Goal: Use online tool/utility: Utilize a website feature to perform a specific function

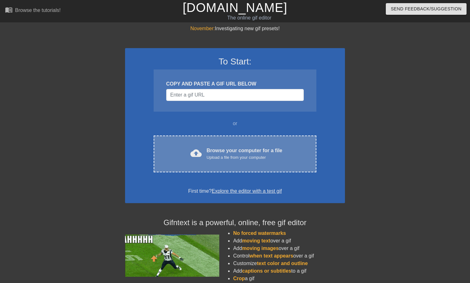
click at [207, 147] on div "Browse your computer for a file Upload a file from your computer" at bounding box center [245, 154] width 76 height 14
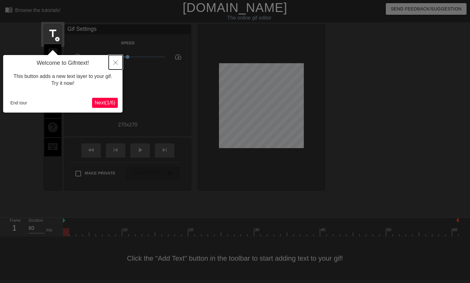
click at [117, 62] on icon "Close" at bounding box center [115, 62] width 4 height 4
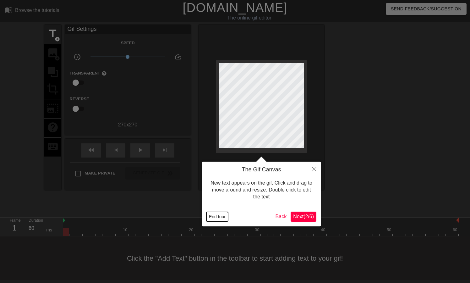
click at [217, 217] on button "End tour" at bounding box center [217, 216] width 22 height 9
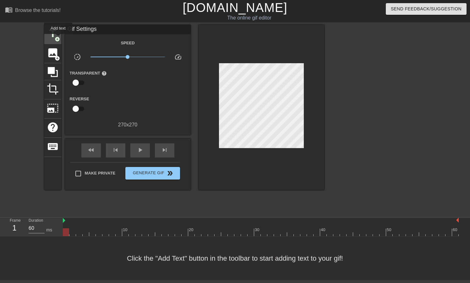
click at [58, 38] on span "add_circle" at bounding box center [57, 38] width 5 height 5
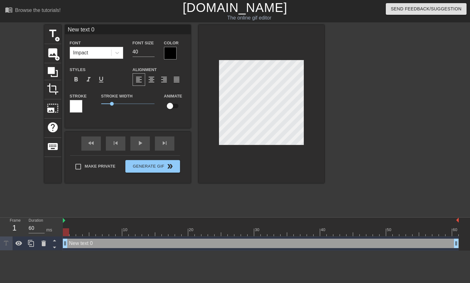
scroll to position [0, 0]
type input "D"
type textarea "D"
type input "Dr"
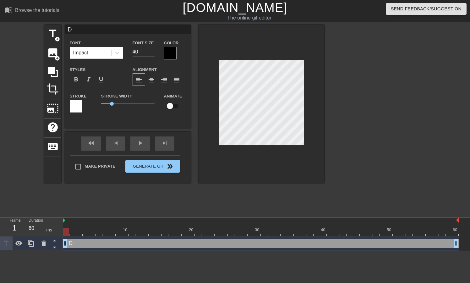
type textarea "Dr"
type input "Dri"
type textarea "Dri"
type input "Drin"
type textarea "Drin"
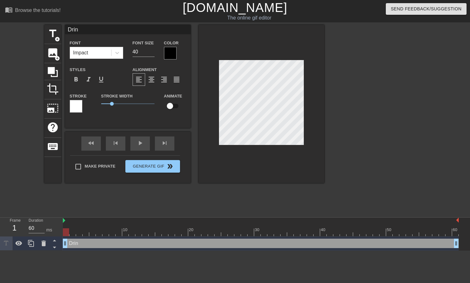
type input "Drink"
type textarea "Drink"
type input "Drink"
type textarea "Drink"
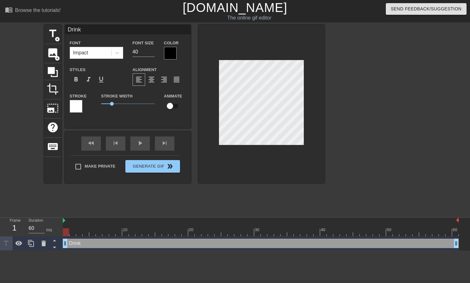
type input "Drink"
type textarea "Drink"
type input "Drin"
type textarea "Drin"
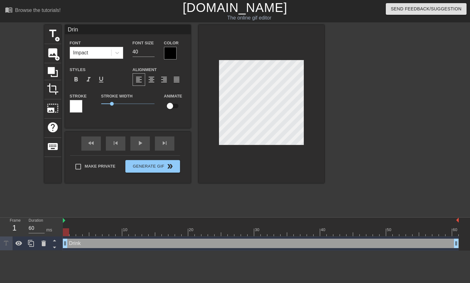
type input "Dri"
type textarea "Dri"
type input "Dr"
type textarea "Dr"
type input "D"
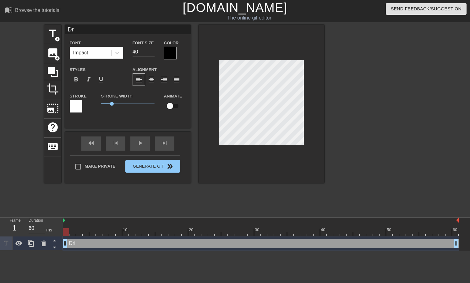
type textarea "D"
type input "T"
type textarea "T"
type input "Tr"
type textarea "Tr"
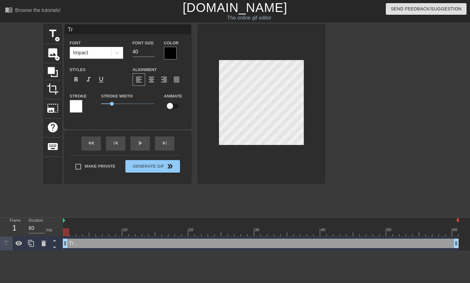
type input "Try"
type textarea "Try"
type input "Try"
type textarea "Try"
type input "Try t"
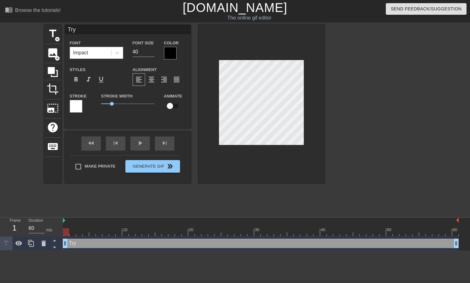
type textarea "Try t"
type input "Try to"
type textarea "Try to"
type input "Try to"
type textarea "Try to"
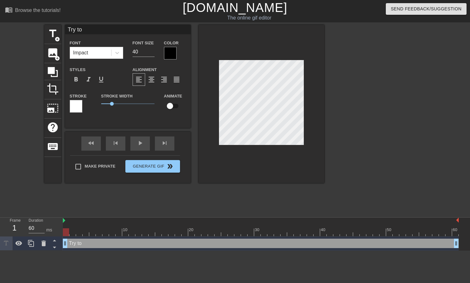
type input "Try to k"
type textarea "Try to k"
type input "Try to ke"
type textarea "Try to ke"
type input "Try to kee"
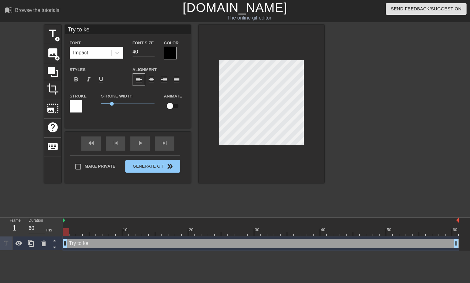
type textarea "Try to kee"
type input "Try to ke"
type textarea "Try to ke"
type input "Try to k"
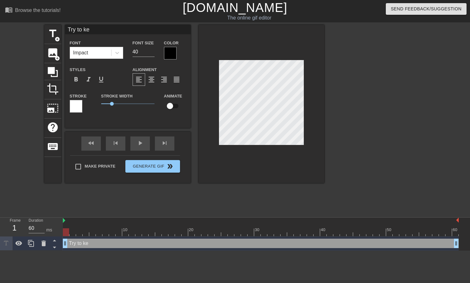
type textarea "Try to k"
type input "Try to"
type textarea "Try to"
type input "Try to"
type textarea "Try to"
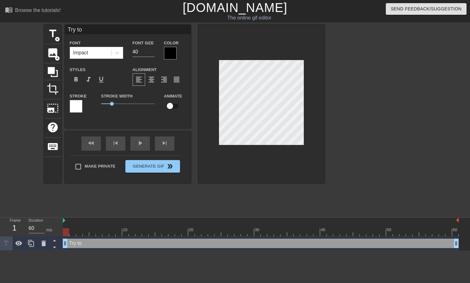
scroll to position [0, 0]
type input "Try t"
type textarea "Try t"
type input "Try"
type textarea "Try"
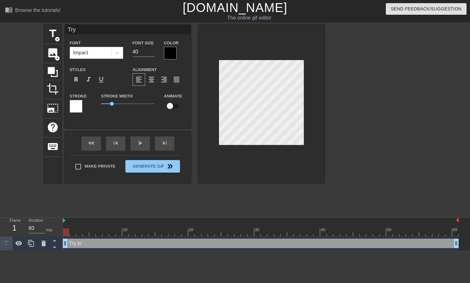
scroll to position [0, 0]
type input "Try"
type textarea "Try"
type input "Tr"
type textarea "Tr"
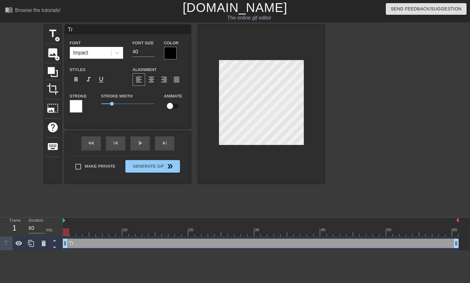
type input "T"
type textarea "T"
type input "D"
type textarea "D"
type input "Dr"
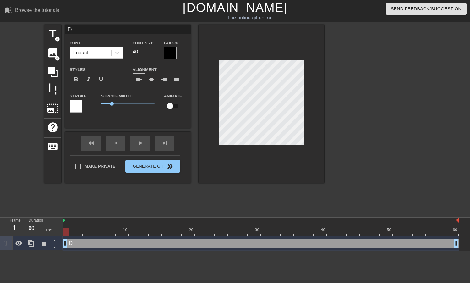
type textarea "Dr"
type input "Dri"
type textarea "Dri"
type input "Dr"
type textarea "Dr"
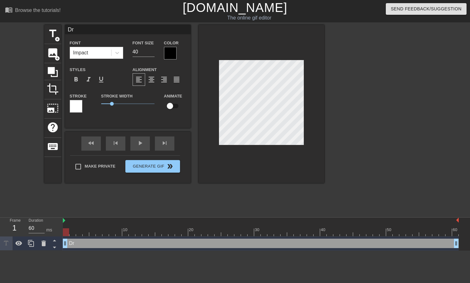
type input "D"
type textarea "D"
type input "F"
type textarea "F"
type input "Fe"
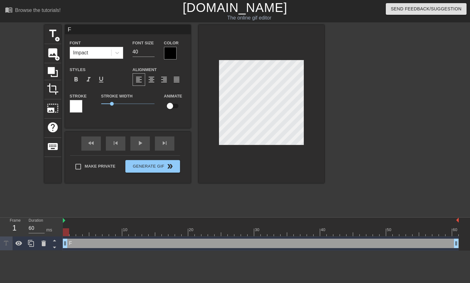
type textarea "Fe"
type input "Fee"
type textarea "Fee"
type input "Feel"
type textarea "Feel"
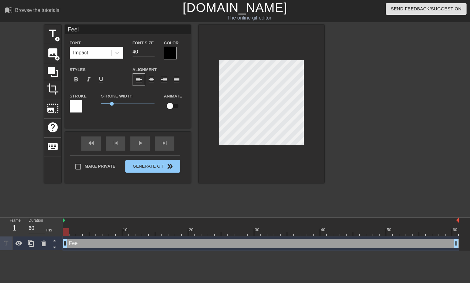
type input "Feel"
type textarea "Feel"
type input "Feel c"
type textarea "Feel c"
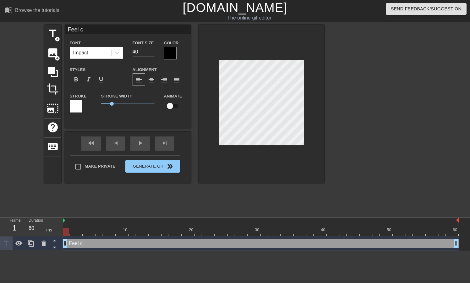
type input "Feel"
type textarea "Feel"
type input "Feel"
type textarea "Feel"
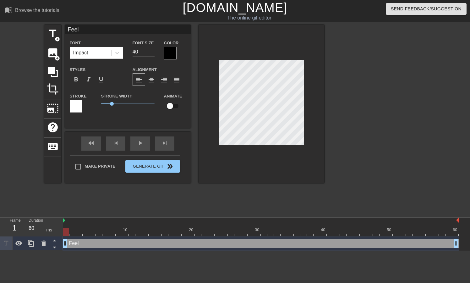
type input "Fee"
type textarea "Fee"
type input "Fe"
type textarea "Fe"
type input "F"
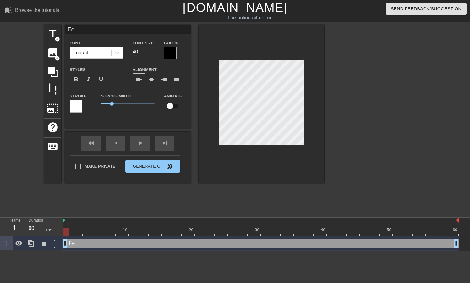
type textarea "F"
type input "D"
type textarea "D"
type input "Dr"
type textarea "Dr"
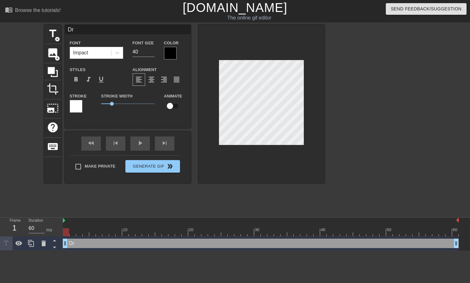
type input "Dri"
type textarea "Dri"
type input "Dr"
type textarea "Dr"
type input "D"
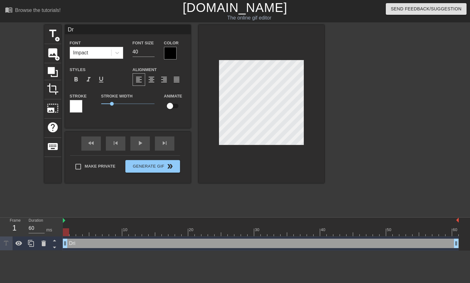
type textarea "D"
click at [140, 51] on input "40" at bounding box center [144, 52] width 22 height 10
type input "24"
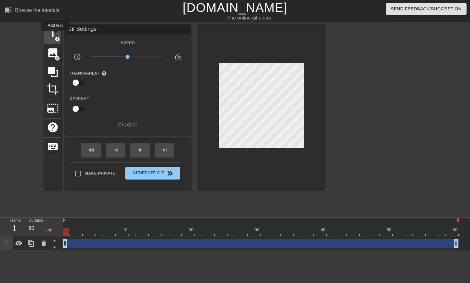
click at [50, 31] on span "title" at bounding box center [53, 34] width 12 height 12
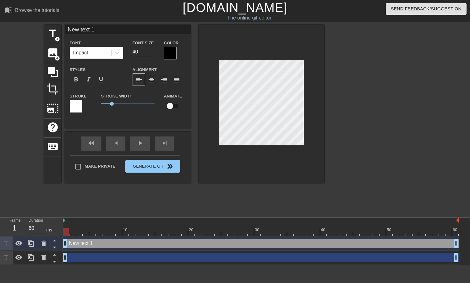
click at [143, 51] on input "40" at bounding box center [144, 52] width 22 height 10
type input "24"
type input "D"
type textarea "D"
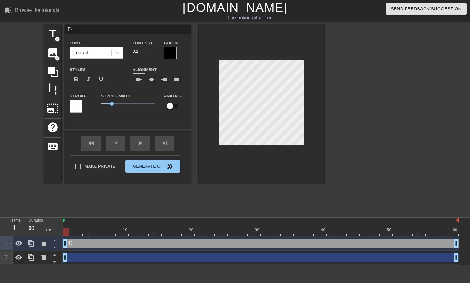
type input "Dr"
type textarea "Dr"
type input "Dri"
type textarea "Dri"
type input "Drin"
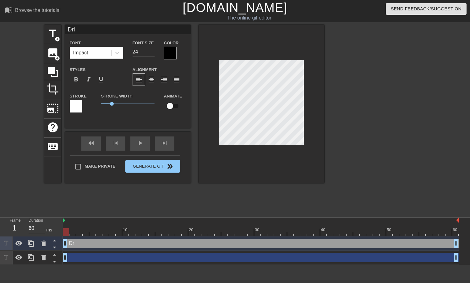
type textarea "Drin"
type input "Drink"
type textarea "Drink"
type input "Drink"
type textarea "Drink"
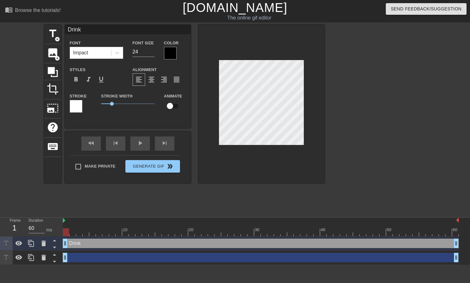
type input "Drink c"
type textarea "Drink c"
type input "Drink cu"
type textarea "Drink cu"
type input "Drink cum"
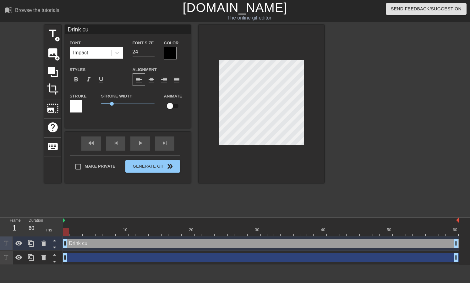
type textarea "Drink cum"
type input "Drink cum"
type textarea "Drink cum"
type input "Drink cum s"
type textarea "Drink cum s"
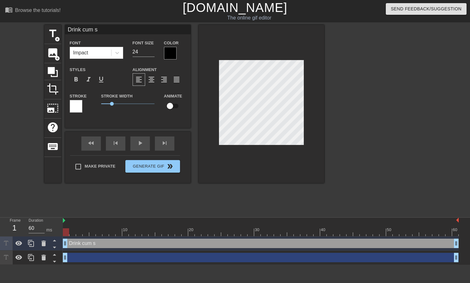
type input "Drink cum"
type textarea "Drink cum"
type input "Drink cum d"
type textarea "Drink cum d"
type input "Drink cum di"
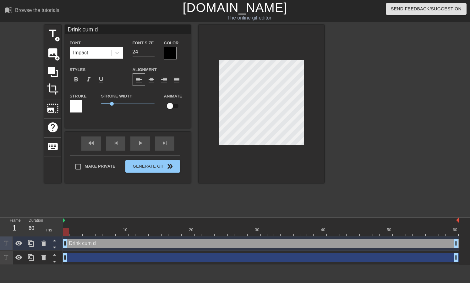
type textarea "Drink cum di"
type input "Drink cum dir"
type textarea "Drink cum dir"
type input "Drink cum dire"
type textarea "Drink cum dire"
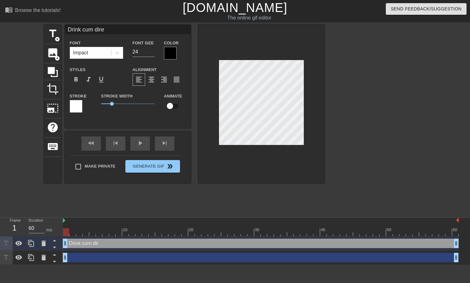
type input "Drink cum direc"
type textarea "Drink cum direc"
type input "Drink cum direct"
type textarea "Drink cum direct"
type input "Drink cum directy"
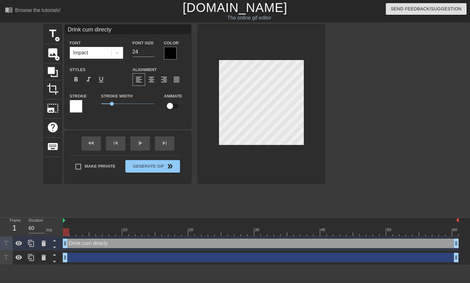
type textarea "Drink cum directy"
type input "Drink cum directy f"
type textarea "Drink cum directy f"
type input "Drink cum directy fr"
type textarea "Drink cum directy fr"
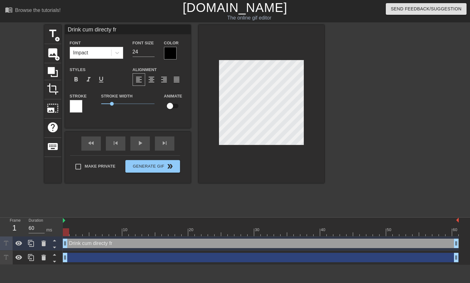
type input "Drink cum directy fro"
type textarea "Drink cum directy fro"
type input "Drink cum directy from"
type textarea "Drink cum directy from"
type input "Drink cum directy from"
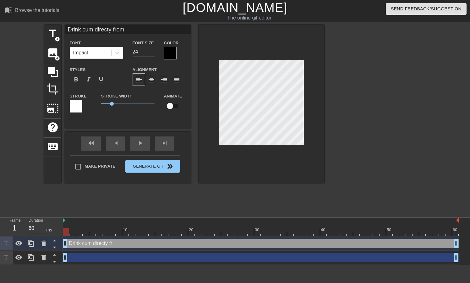
type textarea "Drink cum directy from"
type input "Drink cum directy from t"
type textarea "Drink cum directy from t"
type input "Drink cum directy from th"
type textarea "Drink cum directy from the"
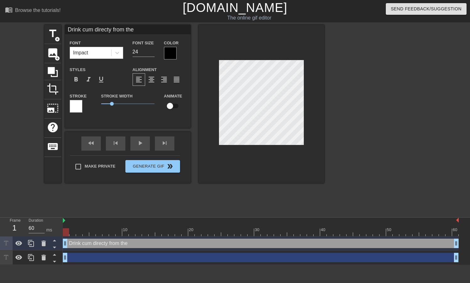
type input "Drink cum directy from the"
type textarea "Drink cum directy from the c"
type input "Drink cum directy from the co"
type textarea "Drink cum directy from the coc"
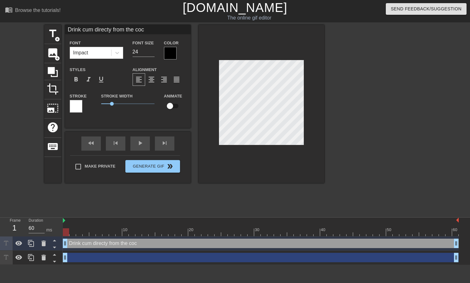
type input "Drink cum directy from the coc,"
type textarea "Drink cum directy from the coc,"
type input "Drink cum directy from the coc"
type textarea "Drink cum directy from the coc"
type input "Drink cum directy from the co"
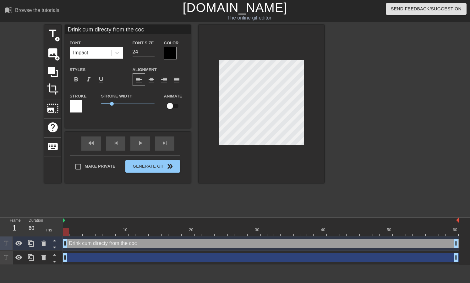
type textarea "Drink cum directy from the co"
type input "Drink cum directy from the c"
type textarea "Drink cum directy from the c"
type input "Drink cum directy from the"
type textarea "Drink cum directy from the"
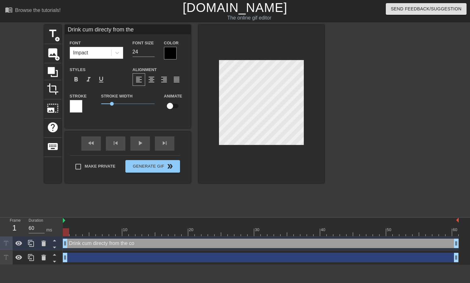
type input "Drink cum directy from the"
type textarea "Drink cum directy from the"
type input "Drink cum directy from th"
type textarea "Drink cum directy from th"
type input "Drink cum directy from t"
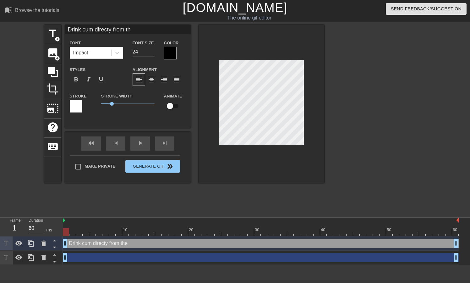
type textarea "Drink cum directy from t"
type input "Drink cum directy from"
type textarea "Drink cum directy from"
type input "Drink cum directy from"
type textarea "Drink cum directy from"
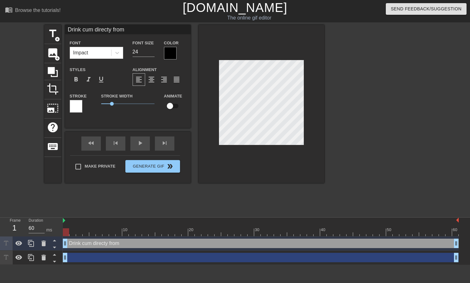
type input "Drink cum directy fro"
type textarea "Drink cum directy fro"
type input "Drink cum directy fr"
type textarea "Drink cum directy fr"
type input "Drink cum directy f"
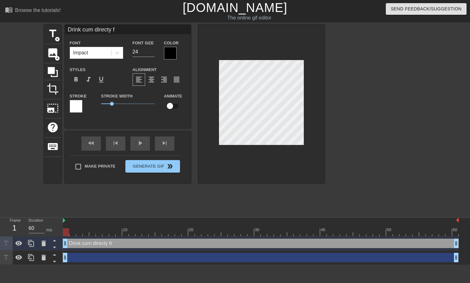
type textarea "Drink cum directy"
type input "Drink cum directy"
type textarea "Drink cum directy"
type input "Drink cum directy"
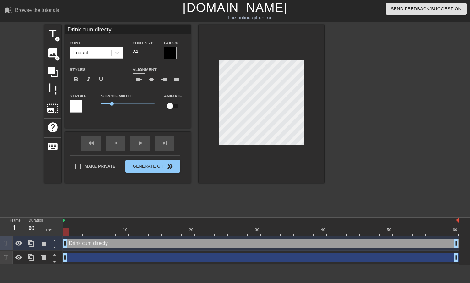
type textarea "Drink cum directy"
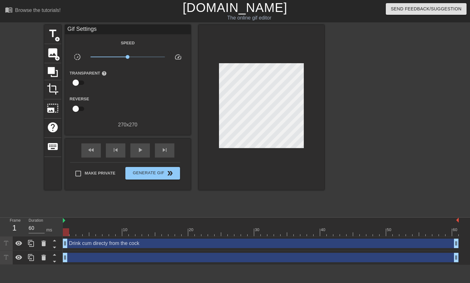
click at [350, 81] on div at bounding box center [379, 119] width 94 height 189
click at [75, 173] on input "Make Private" at bounding box center [78, 173] width 13 height 13
click at [158, 174] on span "Generate Gif double_arrow" at bounding box center [152, 173] width 49 height 8
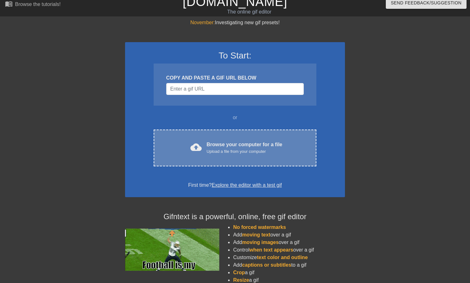
scroll to position [4, 0]
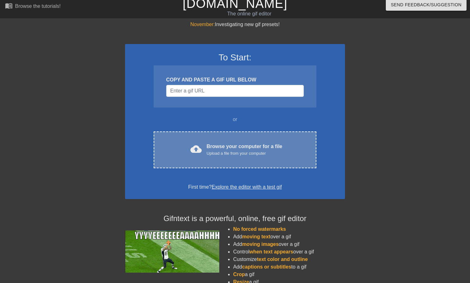
click at [242, 148] on div "Browse your computer for a file Upload a file from your computer" at bounding box center [245, 150] width 76 height 14
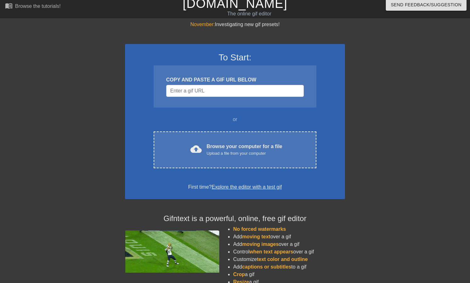
scroll to position [0, 0]
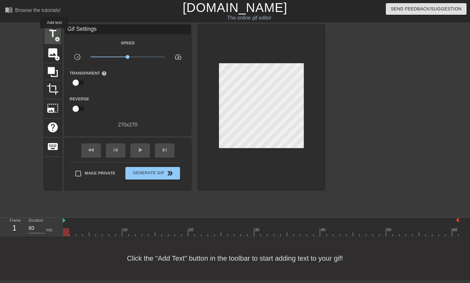
click at [54, 33] on span "title" at bounding box center [53, 34] width 12 height 12
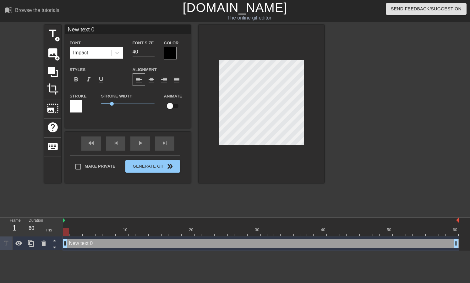
scroll to position [0, 1]
type input "D"
type textarea "D"
type input "Dr"
type textarea "Dri"
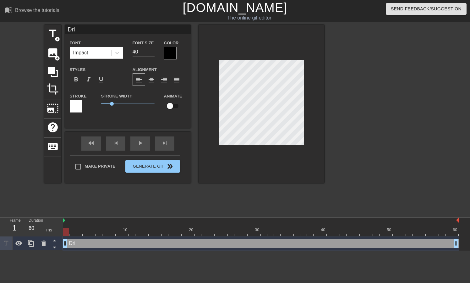
type input "Drin"
type textarea "Drin"
type input "Drink"
type textarea "Drink"
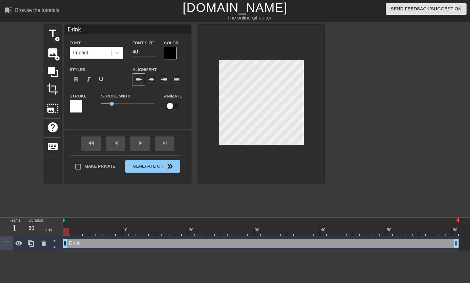
type input "Drink"
type textarea "Drink"
type input "Drink c"
type textarea "Drink c"
type input "Drink cu"
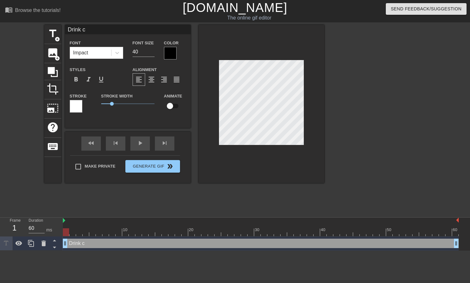
type textarea "Drink cu"
type input "Drink cum"
type textarea "Drink cum"
type input "Drink cum"
type textarea "Drink cum"
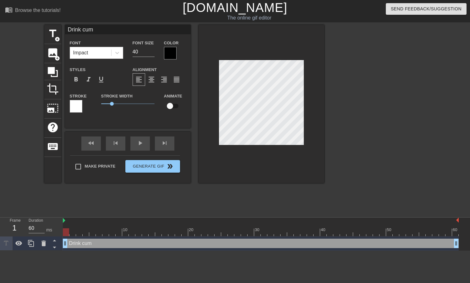
type input "Drink cum d"
type textarea "Drink cum d"
type input "Drink cum di"
type textarea "Drink cum di"
type input "Drink cum dir"
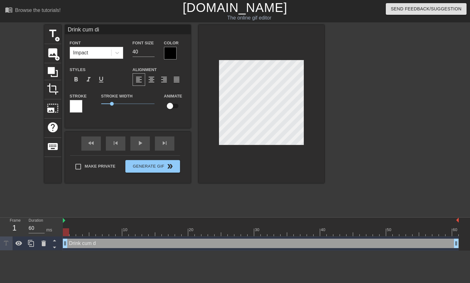
type textarea "Drink cum dir"
type input "Drink cum dire"
type textarea "Drink cum direc"
type input "Drink cum direct"
type textarea "Drink cum direct"
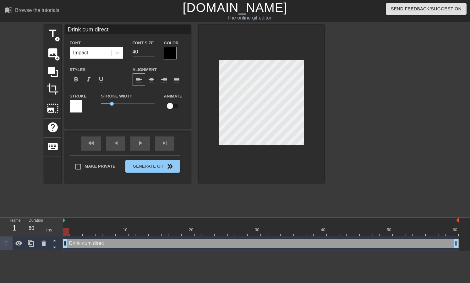
type input "Drink cum directl"
type textarea "Drink cum directl"
type input "Drink cum directly"
type textarea "Drink cum directly"
type input "Drink cum directly"
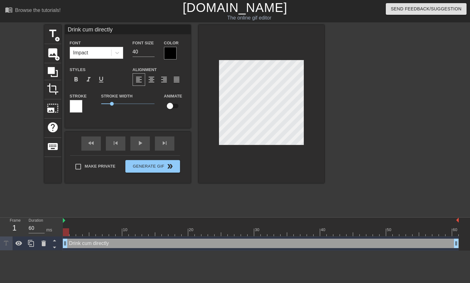
type textarea "Drink cum directly f"
type input "Drink cum directly fr"
type textarea "Drink cum directly fr"
type input "Drink cum directly fro"
type textarea "Drink cum directly fro"
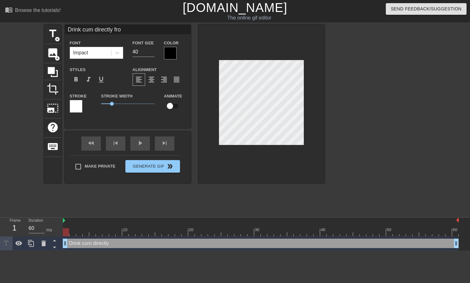
type input "Drink cum directly from"
type textarea "Drink cum directly from"
type input "Drink cum directly from"
type textarea "Drink cum directly from"
type input "Drink cum directly from t"
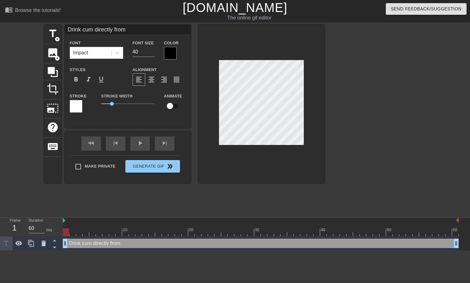
type textarea "Drink cum directly from t"
type input "Drink cum directly from th"
type textarea "Drink cum directly from th"
type input "Drink cum directly from the"
type textarea "Drink cum directly from the"
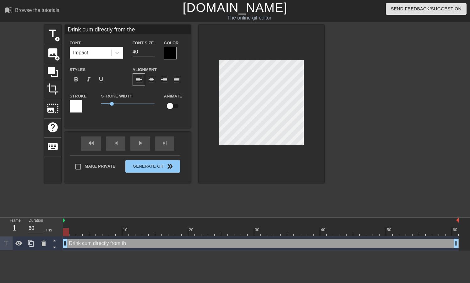
type input "Drink cum directly from the"
type textarea "Drink cum directly from the"
type input "Drink cum directly from the c"
type textarea "Drink cum directly from the c"
type input "Drink cum directly from the co"
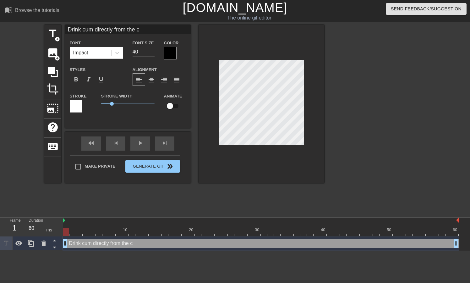
type textarea "Drink cum directly from the co"
type input "Drink cum directly from the coc"
type textarea "Drink cum directly from the coc"
type input "Drink cum directly from the cock"
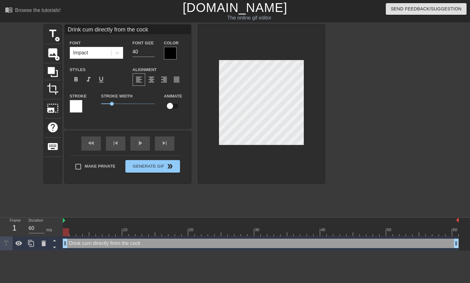
type textarea "Drink cum directly from the cock"
type input "Drink cum directly from the cock"
type textarea "Drink cum directly from the cock"
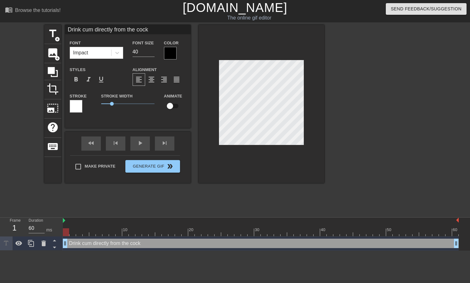
click at [202, 87] on div at bounding box center [262, 104] width 126 height 158
click at [137, 52] on input "40" at bounding box center [144, 52] width 22 height 10
type input "Drink cum directly from the cock"
type input "2"
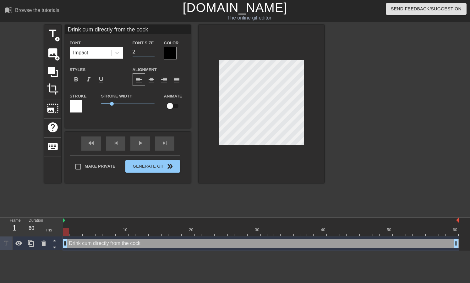
type input "Drink cum directly from the cock"
type input "24"
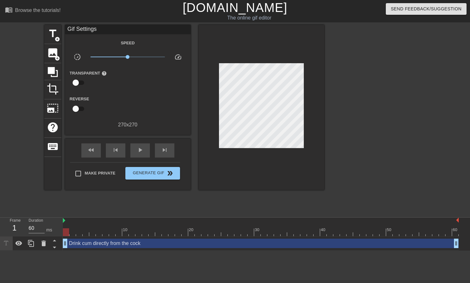
click at [377, 86] on div at bounding box center [379, 119] width 94 height 189
click at [75, 174] on input "Make Private" at bounding box center [78, 173] width 13 height 13
checkbox input "true"
click at [148, 176] on span "Generate Gif double_arrow" at bounding box center [152, 173] width 49 height 8
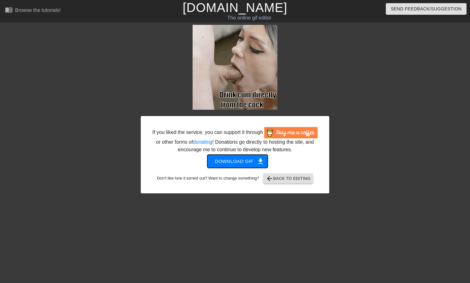
click at [231, 165] on span "Download gif get_app" at bounding box center [238, 161] width 46 height 8
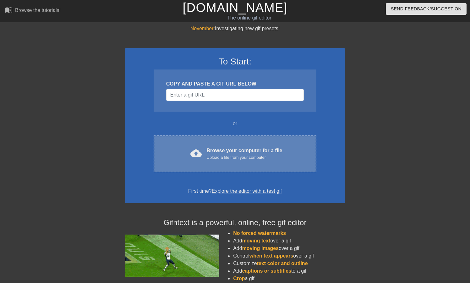
click at [241, 145] on div "cloud_upload Browse your computer for a file Upload a file from your computer C…" at bounding box center [235, 153] width 163 height 37
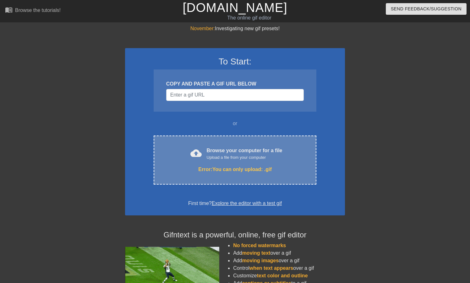
click at [220, 160] on div "Upload a file from your computer" at bounding box center [245, 157] width 76 height 6
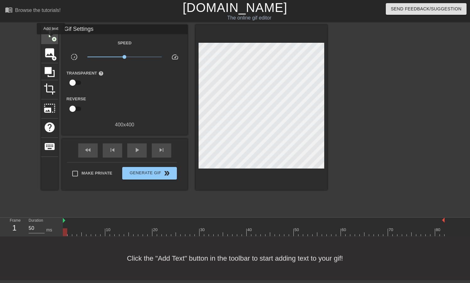
click at [52, 39] on span "add_circle" at bounding box center [54, 38] width 5 height 5
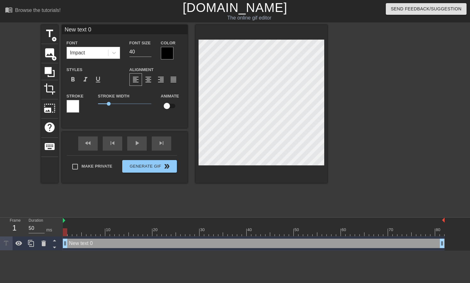
scroll to position [0, 1]
type input "W"
type textarea "W"
type input "We"
type textarea "We"
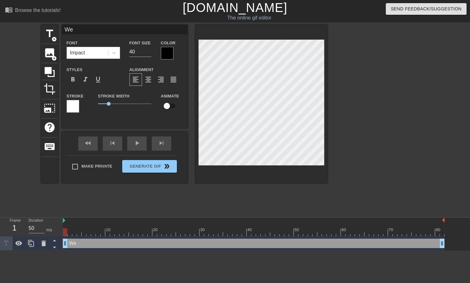
type input "Wet"
type textarea "Wet"
type input "Wet"
type textarea "Wet"
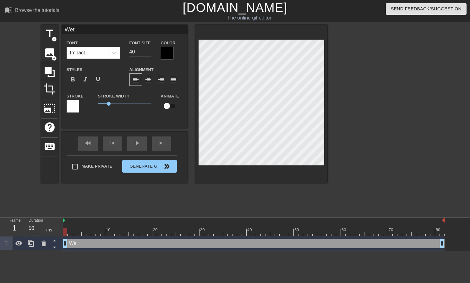
type input "Wet m"
type textarea "Wet m"
type input "Wet my"
type textarea "Wet my"
type input "Wet my"
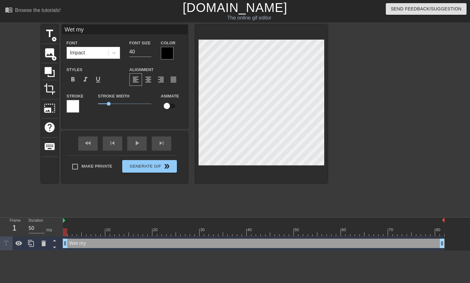
type textarea "Wet my"
type input "Wet my m"
type textarea "Wet my m"
type input "Wet my mo"
type textarea "Wet my mo"
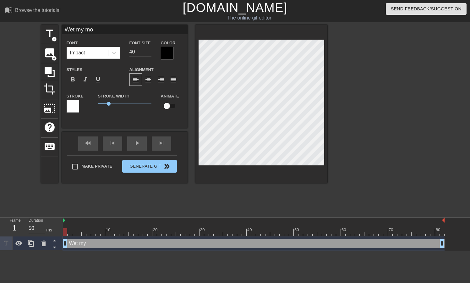
type input "Wet my mou"
type textarea "Wet my mou"
type input "Wet my mout"
type textarea "Wet my mout"
type input "Wet my mouth"
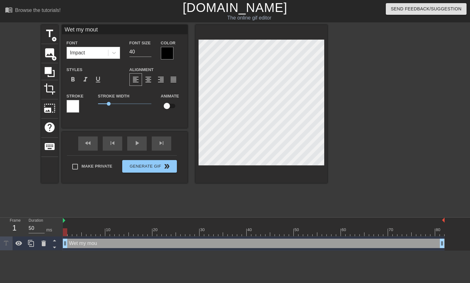
type textarea "Wet my mouth"
type input "w"
type textarea "w"
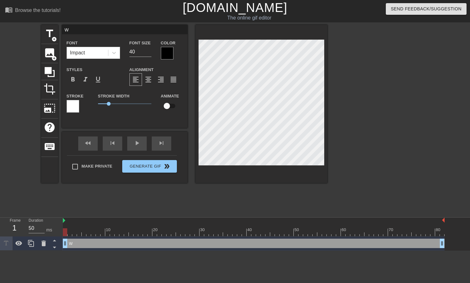
type input "wi"
type textarea "wi"
type input "wit"
type textarea "wit"
type input "with"
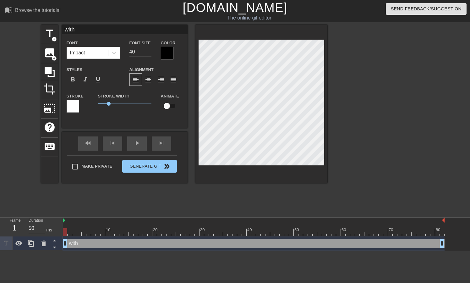
type textarea "with"
type input "with m"
type textarea "with m"
type input "with my"
type textarea "with my"
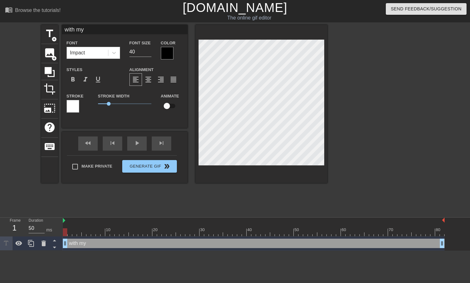
scroll to position [0, 1]
type input "with my"
type textarea "with my"
type input "with my"
type textarea "with my"
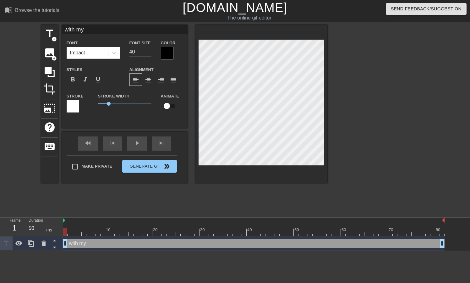
type input "with m"
type textarea "with m"
type input "with"
type textarea "with"
type input "with"
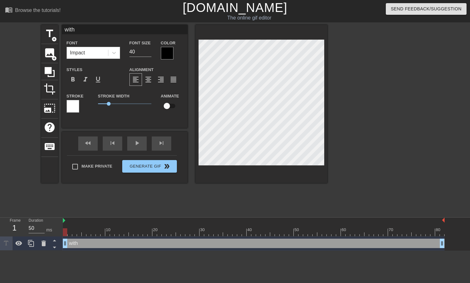
type textarea "with"
type input "wit"
type textarea "wit"
type input "wi"
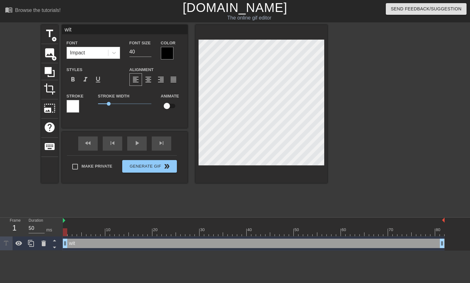
type textarea "wi"
type input "w"
type textarea "w"
type input "wW"
type textarea "wW"
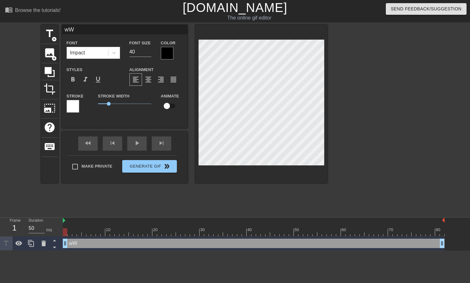
type input "w"
type textarea "w"
type input "W"
type textarea "W"
type input "WI"
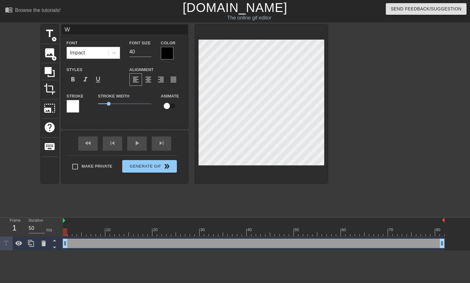
type textarea "WI"
type input "WIt"
type textarea "WIt"
type input "WIth"
type textarea "WIth"
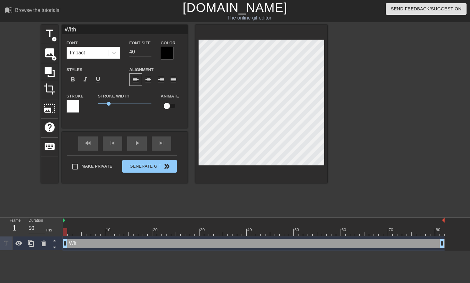
type input "WIth"
type textarea "WIth"
type input "WIth m"
type textarea "WIth m"
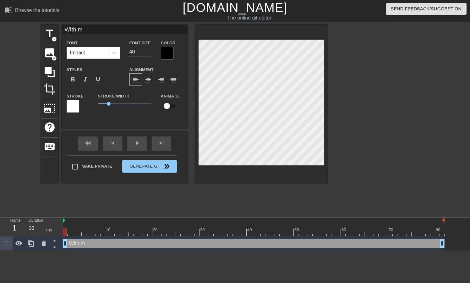
type input "WIth"
type textarea "WIth"
type input "WIth"
type textarea "WIth"
type input "WIt"
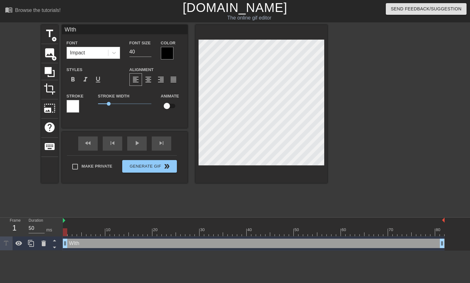
type textarea "WIt"
type input "WI"
type textarea "WI"
type input "W"
type textarea "W"
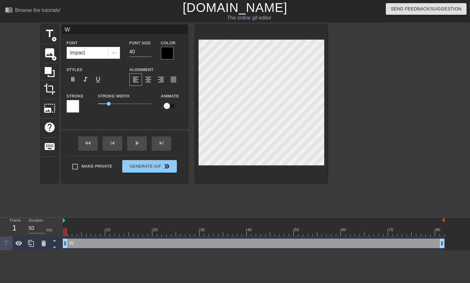
type input "Wi"
type textarea "Wi"
type input "Wit"
type textarea "Wit"
type input "With"
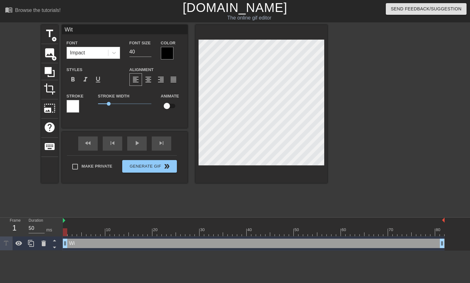
type textarea "With"
type input "With"
type textarea "With"
type input "With m"
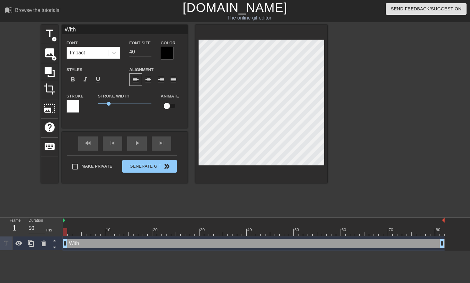
type textarea "With m"
type input "With my"
type textarea "With my"
type input "With my"
type textarea "With my"
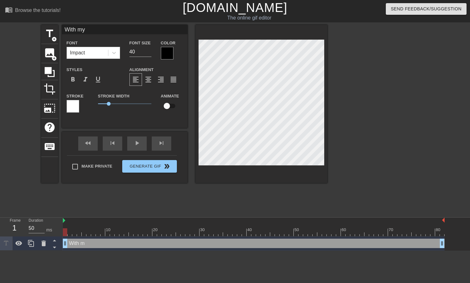
type input "With my s"
type textarea "With my s"
type input "With my sa"
type textarea "With my sa"
type input "With my sal"
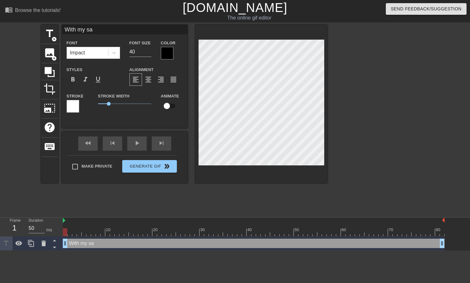
type textarea "With my sal"
type input "With my sali"
type textarea "With my sali"
type input "With my saliv"
type textarea "With my saliv"
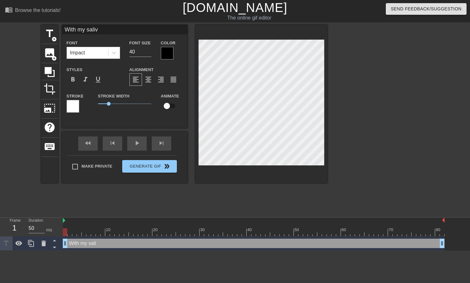
type input "With my saliva"
type textarea "With my saliva"
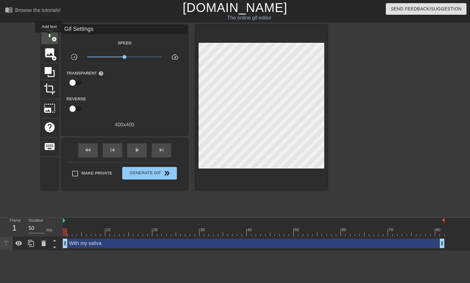
click at [50, 37] on span "title" at bounding box center [50, 34] width 12 height 12
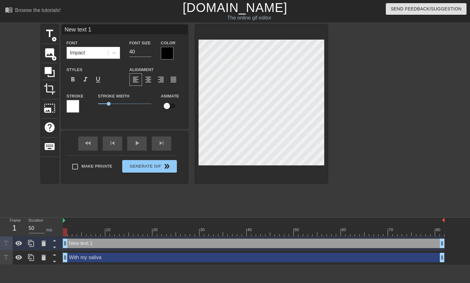
scroll to position [0, 1]
type input "C"
type textarea "C"
type input "Cl"
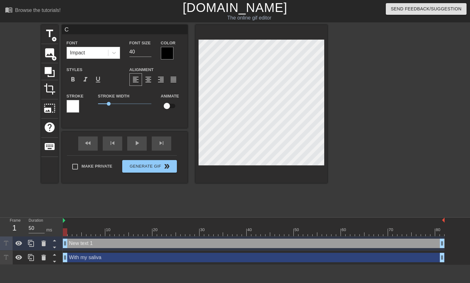
type textarea "Cl"
type input "Cle"
type textarea "Cle"
type input "Cl"
type textarea "Cl"
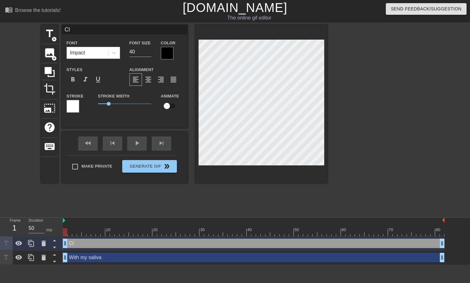
type input "C"
type textarea "C"
type input "New text 1"
type textarea "New text 1"
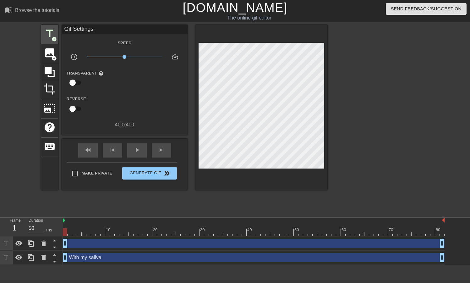
click at [51, 34] on span "title" at bounding box center [50, 34] width 12 height 12
click at [54, 36] on span "add_circle" at bounding box center [54, 38] width 5 height 5
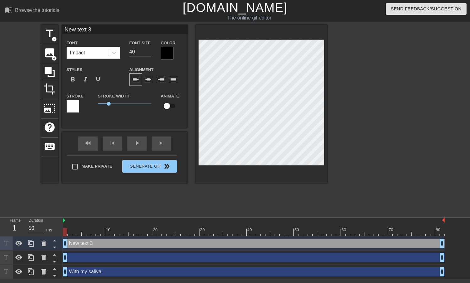
scroll to position [0, 0]
type input "D"
type textarea "D"
type input "De"
type textarea "De"
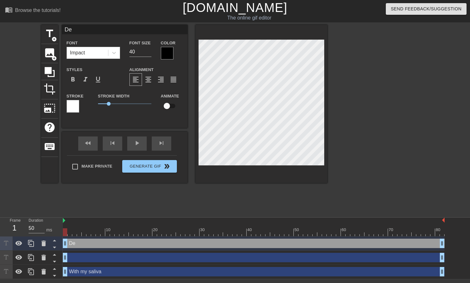
type input "Dee"
type textarea "Dee"
type input "Deep"
type textarea "Deep"
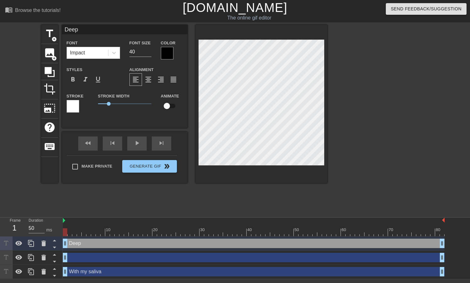
type input "Deept"
type textarea "Deept"
type input "Deepth"
type textarea "Deepth"
type input "Deepthr"
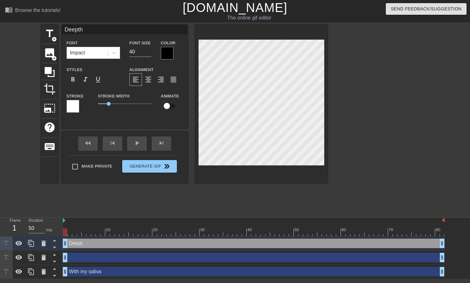
type textarea "Deepthr"
type input "Deepthro"
type textarea "Deepthro"
type input "Deepthroa"
type textarea "Deepthroa"
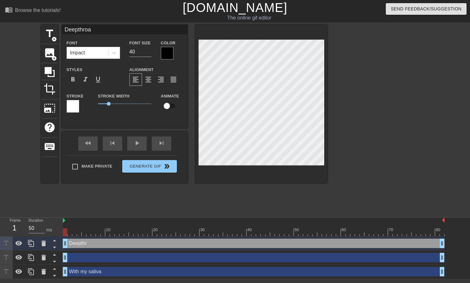
type input "Deepthroat"
type textarea "Deepthroat"
type input "Deepthroat"
type textarea "Deepthroat"
type input "Deepthroat a"
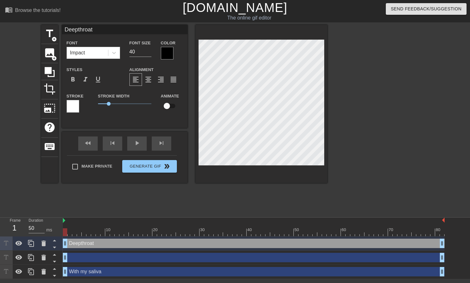
type textarea "Deepthroat a"
type input "Deepthroat an"
type textarea "Deepthroat and"
type input "Deepthroat and"
type textarea "Deepthroat and"
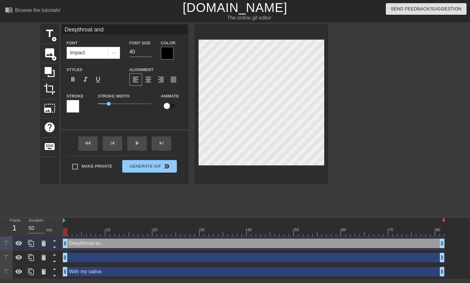
type input "Deepthroat and c"
type textarea "Deepthroat and c"
type input "Deepthroat and cl"
type textarea "Deepthroat and cl"
type input "Deepthroat and cle"
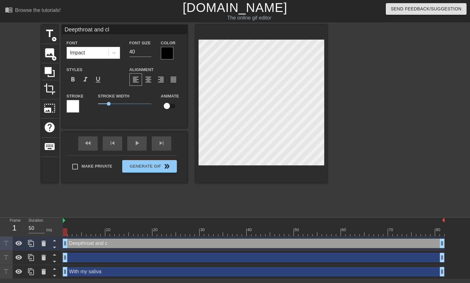
type textarea "Deepthroat and cle"
type input "Deepthroat and clea"
type textarea "Deepthroat and clea"
type input "Deepthroat and clean"
type textarea "Deepthroat and clean"
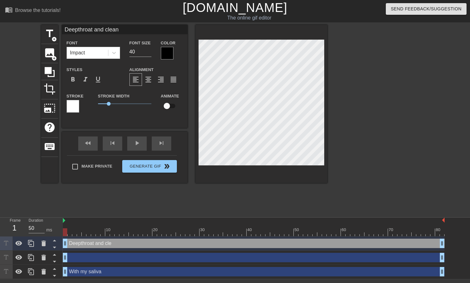
type input "Deepthroat and clean"
type textarea "Deepthroat and clean"
type input "Deepthroat and clean h"
type textarea "Deepthroat and clean h"
type input "Deepthroat and clean hi"
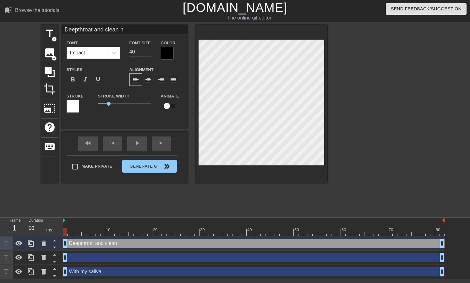
type textarea "Deepthroat and clean hi"
type input "Deepthroat and clean his"
type textarea "Deepthroat and clean his"
type input "Deepthroat and clean his"
type textarea "Deepthroat and clean his c"
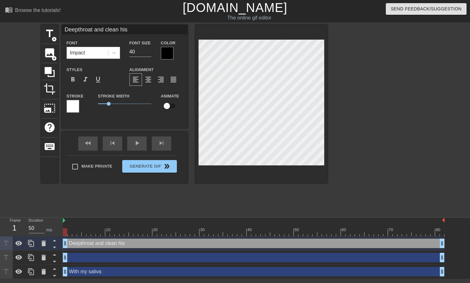
type input "Deepthroat and clean his c"
type textarea "Deepthroat and clean his co"
type input "Deepthroat and clean his coc"
type textarea "Deepthroat and clean his coc"
type input "Deepthroat and clean his cock"
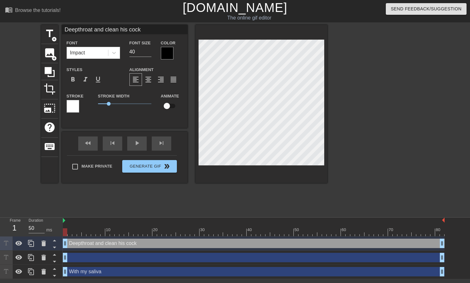
type textarea "Deepthroat and clean his cock"
click at [143, 53] on input "40" at bounding box center [140, 52] width 22 height 10
type input "2"
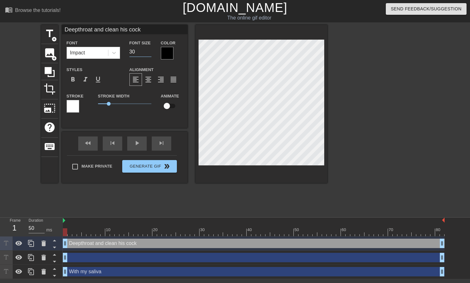
type input "30"
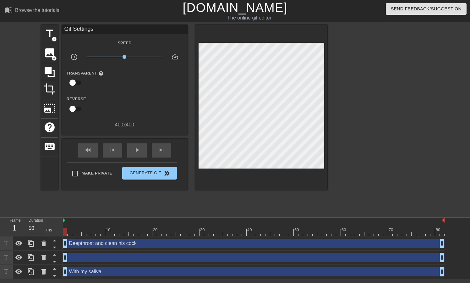
click at [274, 192] on div "title add_circle image add_circle crop photo_size_select_large help keyboard Gi…" at bounding box center [184, 119] width 286 height 189
click at [382, 122] on div at bounding box center [382, 119] width 94 height 189
click at [147, 179] on div "Make Private Generate Gif double_arrow" at bounding box center [122, 174] width 110 height 25
click at [146, 175] on span "Generate Gif double_arrow" at bounding box center [149, 173] width 49 height 8
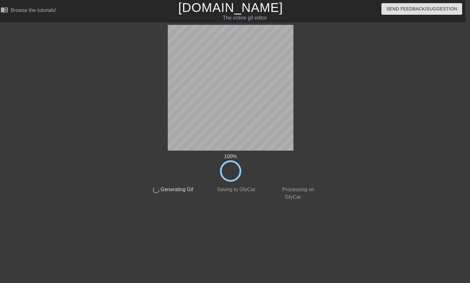
scroll to position [0, 5]
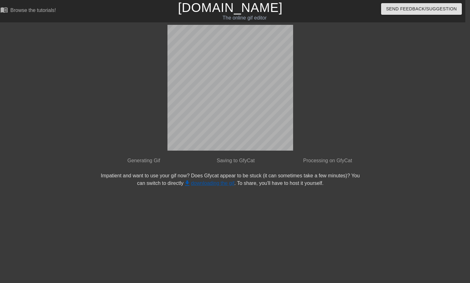
click at [218, 184] on link "get_app downloading the gif" at bounding box center [209, 182] width 51 height 5
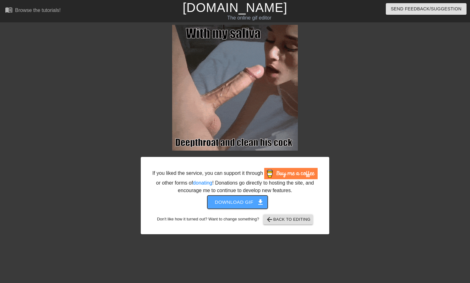
click at [234, 206] on span "Download gif get_app" at bounding box center [238, 202] width 46 height 8
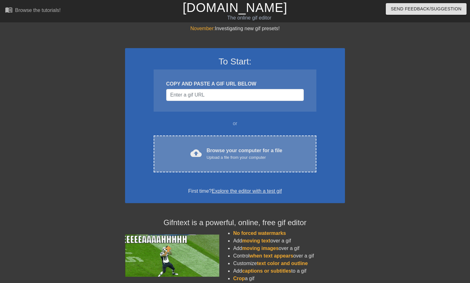
click at [236, 168] on div "cloud_upload Browse your computer for a file Upload a file from your computer C…" at bounding box center [235, 153] width 163 height 37
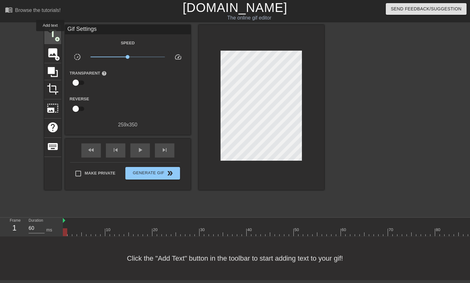
click at [51, 36] on span "title" at bounding box center [53, 34] width 12 height 12
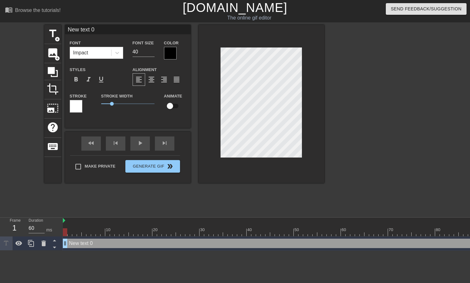
scroll to position [0, 0]
type input "s"
type textarea "s"
type input "sp"
type textarea "sp"
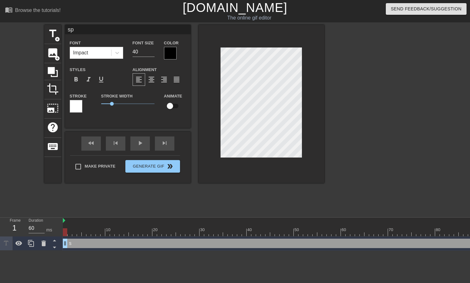
type input "spe"
type textarea "spe"
type input "spea"
type textarea "spea"
type input "spe"
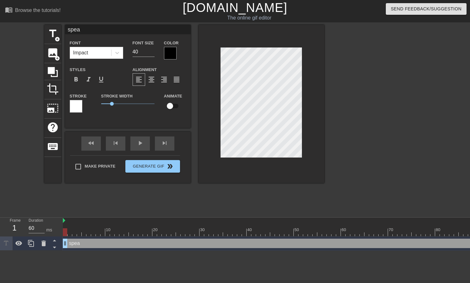
type textarea "spe"
type input "spec"
type textarea "spec"
type input "speci"
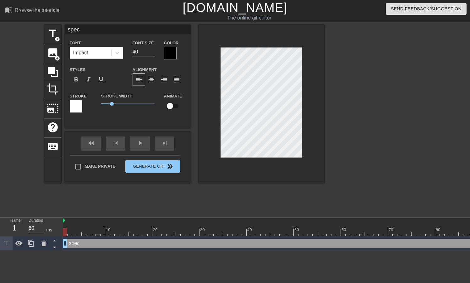
type textarea "speci"
type input "specia"
type textarea "specia"
type input "special"
type textarea "special"
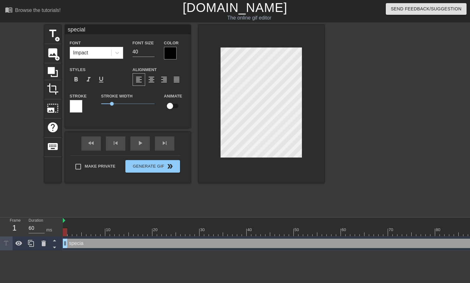
type input "special"
type textarea "special"
type input "special a"
type textarea "special a"
type input "special at"
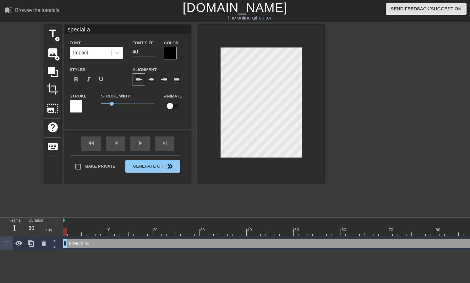
type textarea "special at"
type input "special att"
type textarea "special att"
type input "special atte"
type textarea "special atte"
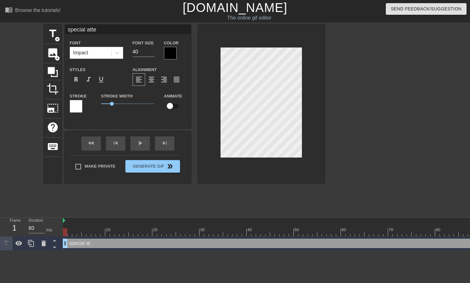
type input "special atten"
type textarea "special atten"
type input "special attent"
type textarea "special attent"
type input "special attenti"
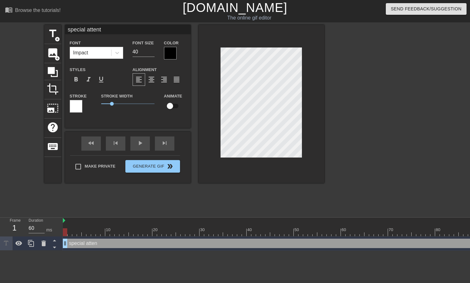
type textarea "special attenti"
type input "special attentio"
type textarea "special attentio"
type input "special attention"
type textarea "special attention"
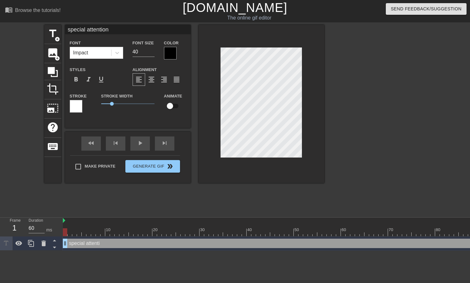
type input "special attention"
type textarea "special attention"
type input "special attention f"
type textarea "special attention f"
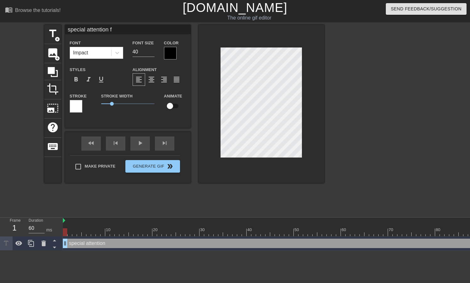
type input "special attention fo"
type textarea "special attention fo"
type input "special attention for"
type textarea "special attention for"
type input "special attention for"
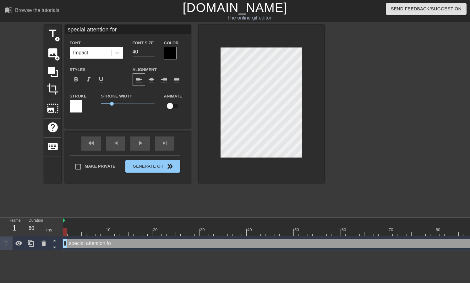
type textarea "special attention for"
type input "special attention for c"
type textarea "special attention for c"
type input "special attention for"
type textarea "special attention for"
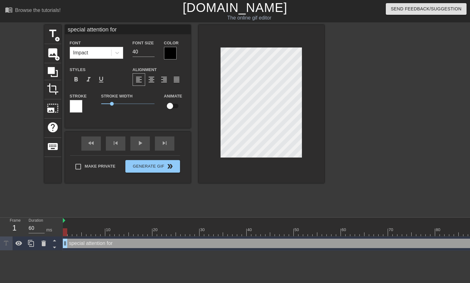
type input "special attention for"
type textarea "special attention for"
type input "special attention fo"
type textarea "special attention fo"
type input "special attention f"
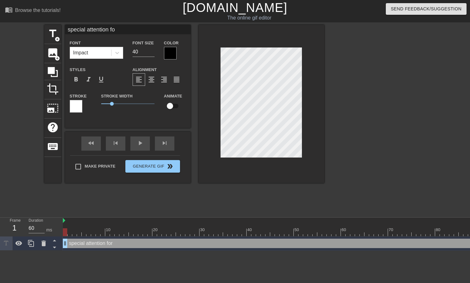
type textarea "special attention f"
type input "special attention"
type textarea "special attention"
type input "special attention"
type textarea "special attention"
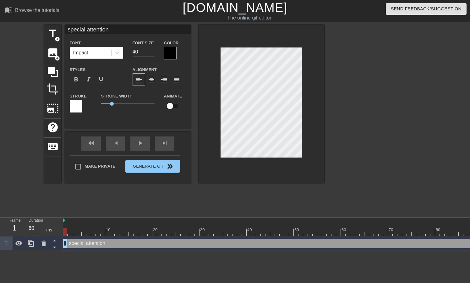
scroll to position [0, 2]
type input "special attention"
type textarea "special attention"
type input "special attentionf"
type textarea "special attention f"
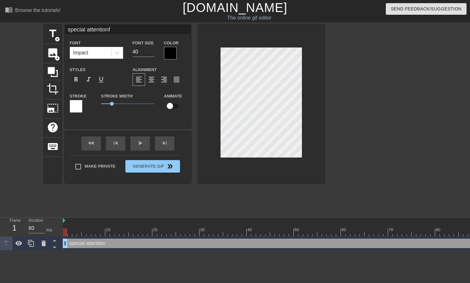
type input "special attentionfo"
type textarea "special attention fo"
type input "special attentionfor"
type textarea "special attention for"
type input "special attentionfor"
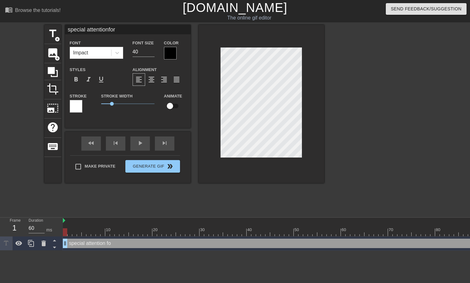
type textarea "special attention for"
type input "special attentionfor c"
type textarea "special attention for c"
type input "special attentionfor cl"
type textarea "special attention for cle"
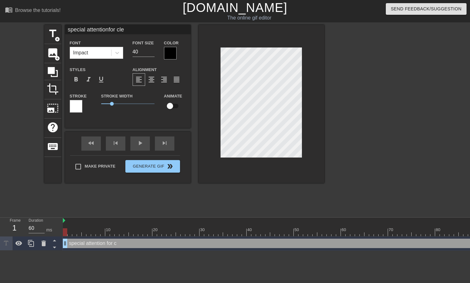
type input "special attentionfor clea"
type textarea "special attention for clea"
type input "special attentionfor clean"
type textarea "special attention for clean"
type input "special attentionfor cleann"
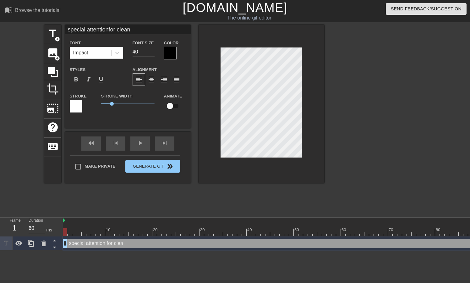
type textarea "special attention for cleann"
type input "special attentionfor clean"
type textarea "special attention for clean"
type input "special attentionfor cleani"
type textarea "special attention for cleani"
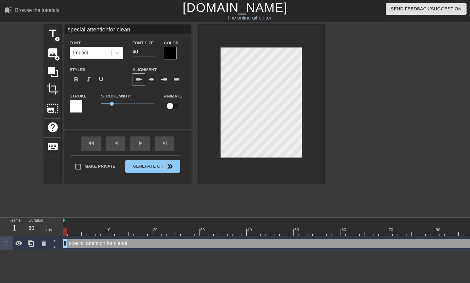
type input "special attentionfor cleanin"
type textarea "special attention for cleanin"
type input "special attentionfor cleaning"
type textarea "special attention for cleaning"
type input "special attentionfor cleaning"
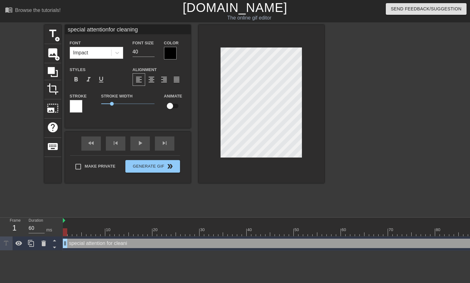
type textarea "special attention for cleaning t"
type input "special attentionfor cleaning t"
type textarea "special attention for cleaning th"
type input "special attentionfor cleaning the"
type textarea "special attention for cleaning the"
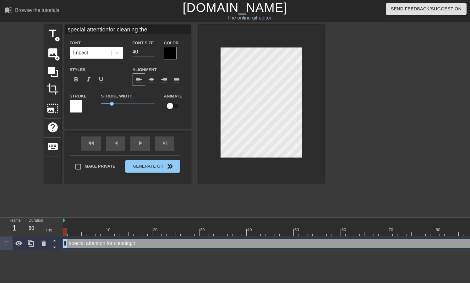
type input "special attentionfor cleaning the"
type textarea "special attention for cleaning the"
type input "special attentionfor cleaning the t"
type textarea "special attention for cleaning the t"
type input "special attentionfor cleaning the ti"
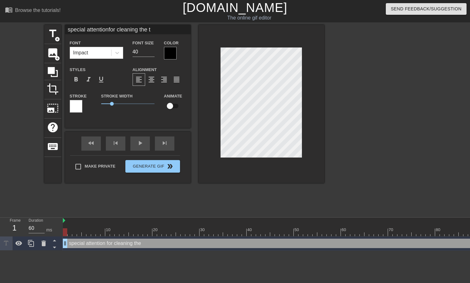
type textarea "special attention for cleaning the ti"
type input "special attentionfor cleaning the tip"
type textarea "special attention for cleaning the tip"
click at [147, 52] on input "40" at bounding box center [144, 52] width 22 height 10
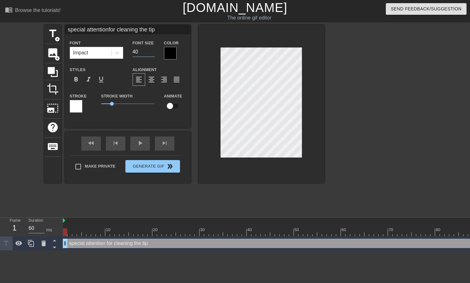
click at [147, 52] on input "40" at bounding box center [144, 52] width 22 height 10
type input "special attentionfor cleaning the tip"
type input "2"
type input "special attentionfor cleaning the tip"
type input "24"
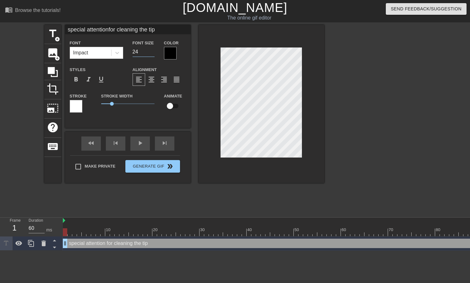
type input "special attentionfor cleaning the tip"
type input "2"
type input "special attentionfor cleaning the tip"
type input "3"
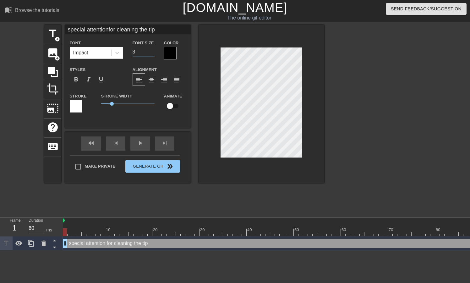
type input "special attentionfor cleaning the tip"
type input "30"
click at [78, 166] on div "Make Private Generate Gif double_arrow" at bounding box center [125, 167] width 110 height 25
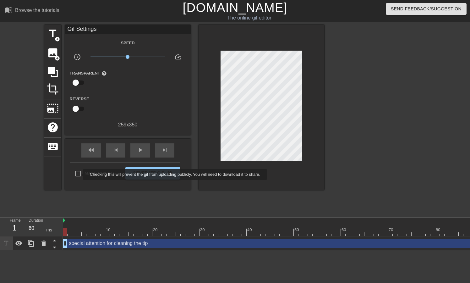
click at [79, 174] on input "Make Private" at bounding box center [78, 173] width 13 height 13
checkbox input "true"
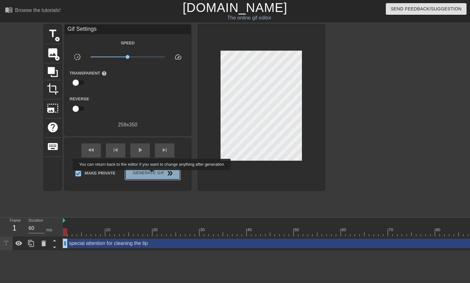
click at [156, 174] on span "Generate Gif double_arrow" at bounding box center [152, 173] width 49 height 8
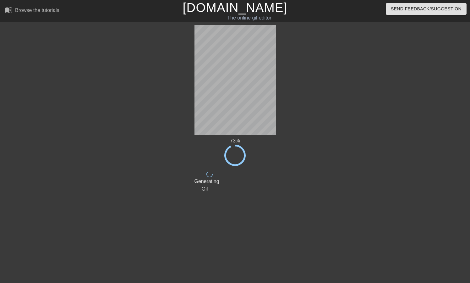
click at [291, 135] on div at bounding box center [330, 119] width 94 height 189
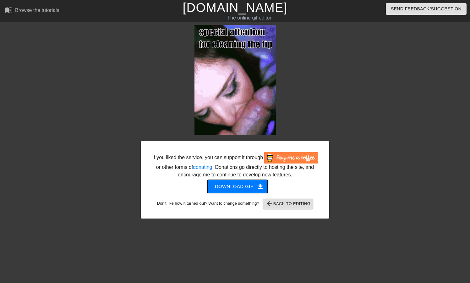
click at [250, 190] on span "Download gif get_app" at bounding box center [238, 186] width 46 height 8
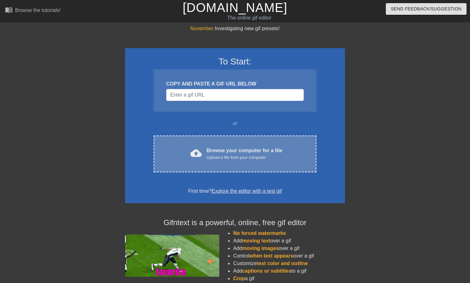
click at [202, 148] on div "cloud_upload Browse your computer for a file Upload a file from your computer" at bounding box center [235, 154] width 136 height 14
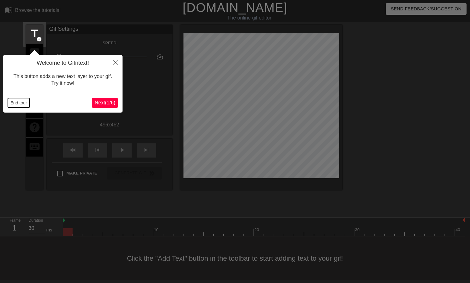
click at [11, 104] on button "End tour" at bounding box center [19, 102] width 22 height 9
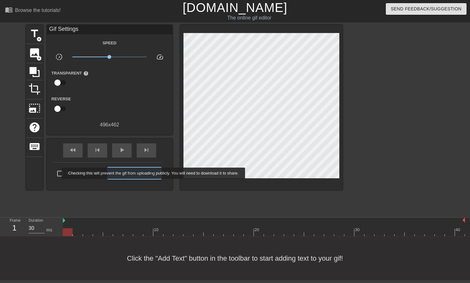
click at [58, 173] on input "Make Private" at bounding box center [59, 173] width 13 height 13
checkbox input "true"
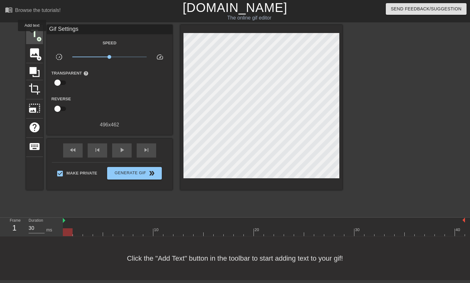
click at [33, 36] on span "title" at bounding box center [35, 34] width 12 height 12
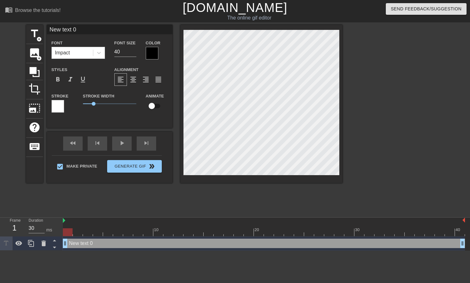
scroll to position [0, 0]
type input "G"
type textarea "G"
type input "Ge"
type textarea "Ge"
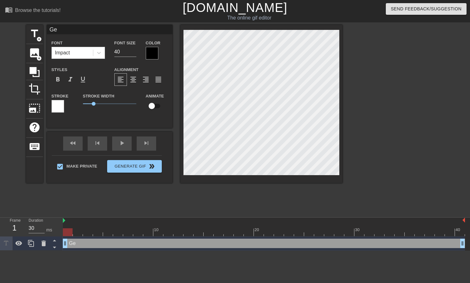
type input "Get"
type textarea "Get"
type input "Get"
type textarea "Get"
type input "Get s"
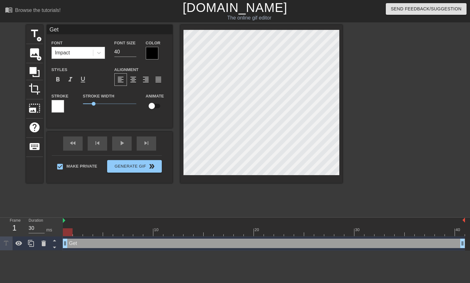
type textarea "Get s"
type input "Get sl"
type textarea "Get sl"
type input "Get sla"
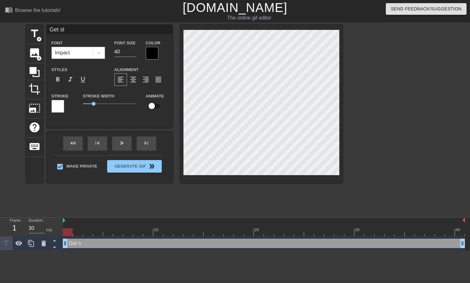
type textarea "Get sla"
type input "Get slap"
type textarea "Get slap"
type input "Get slapp"
type textarea "Get slapp"
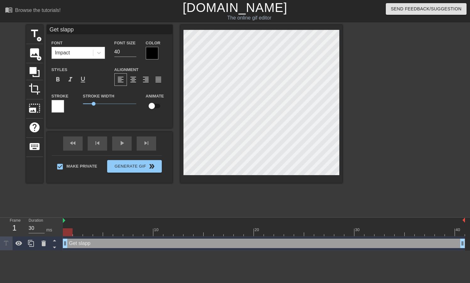
type input "Get slappe"
type textarea "Get slappe"
type input "Get slappe"
type textarea "Get slappe"
type input "Get slappe"
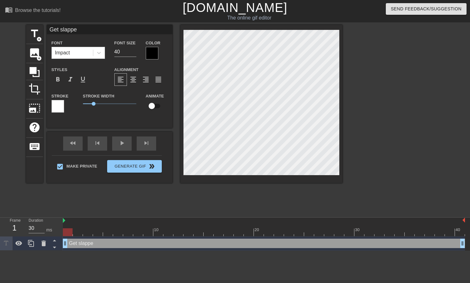
type textarea "Get slappe"
type input "Get slapped"
type textarea "Get slapped"
type input "Get slapped"
type textarea "Get slapped"
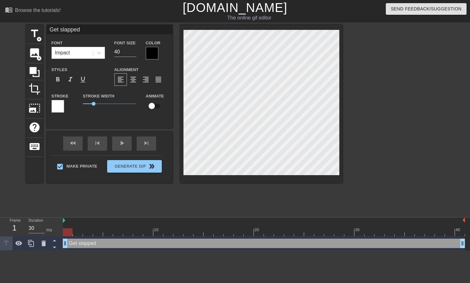
type input "Get slapped o"
type textarea "Get slapped o"
type input "Get slapped on"
type textarea "Get slapped on"
type input "Get slapped on"
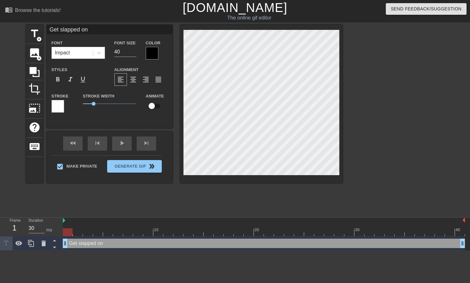
type textarea "Get slapped on"
type input "Get slapped on m"
type textarea "Get slapped on m"
type input "Get slapped on my"
type textarea "Get slapped on my"
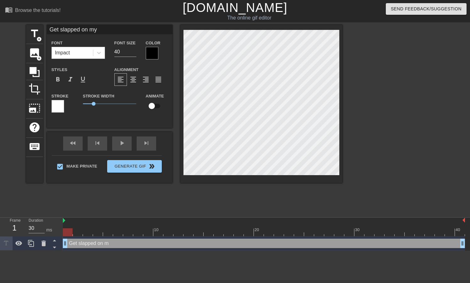
type input "Get slapped on my"
type textarea "Get slapped on my"
type input "Get slapped on my f"
type textarea "Get slapped on my f"
type input "Get slapped on my fa"
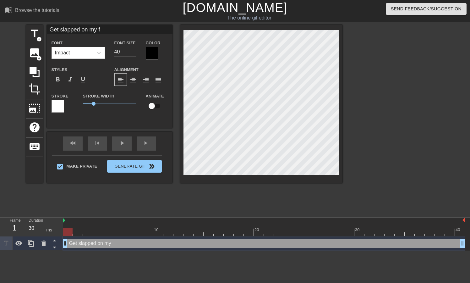
type textarea "Get slapped on my fa"
type input "Get slapped on my fac"
type textarea "Get slapped on my fac"
type input "Get slapped on my face"
type textarea "Get slapped on my face"
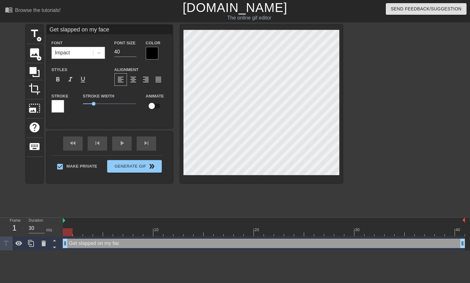
type input "Get slapped on my face"
type textarea "Get slapped on my face"
type input "Get slapped on my face b"
type textarea "Get slapped on my face b"
type input "Get slapped on my face by"
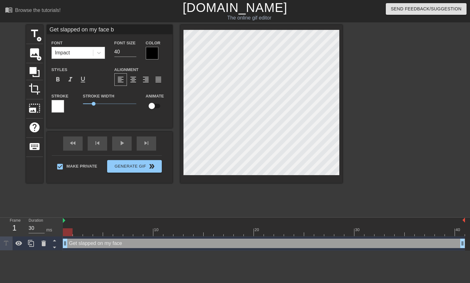
type textarea "Get slapped on my face by"
type input "Get slapped on my face by"
type textarea "Get slapped on my face by"
type input "Get slapped on my face by h"
type textarea "Get slapped on my face by h"
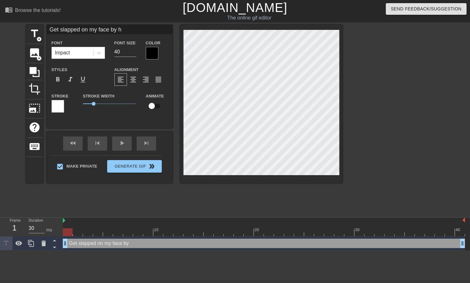
type input "Get slapped on my face by hi"
type textarea "Get slapped on my face by hi"
type input "Get slapped on my face by his"
type textarea "Get slapped on my face by his"
type input "Get slapped on my face by his"
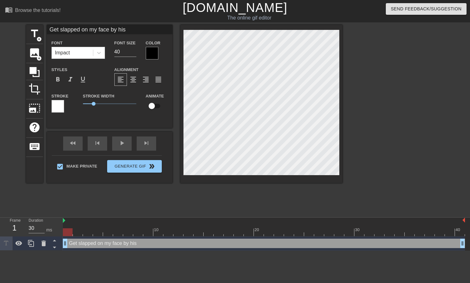
type textarea "Get slapped on my face by his c"
type input "Get slapped on my face by his co"
type textarea "Get slapped on my face by his co"
type input "Get slapped on my face by his coc"
type textarea "Get slapped on my face by his coc"
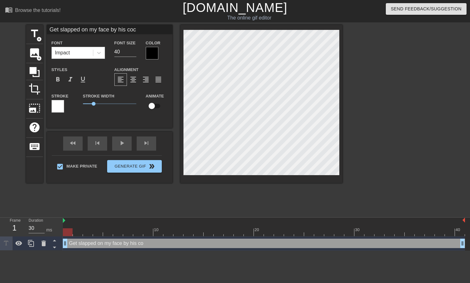
type input "Get slapped on my face by his cock"
type textarea "Get slapped on my face by his cock"
click at [124, 52] on input "40" at bounding box center [125, 52] width 22 height 10
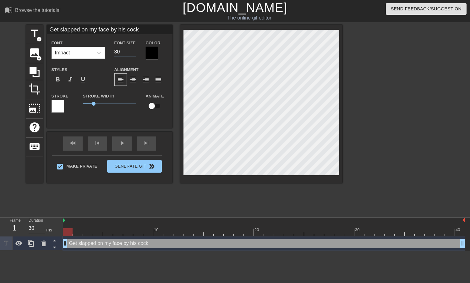
type input "30"
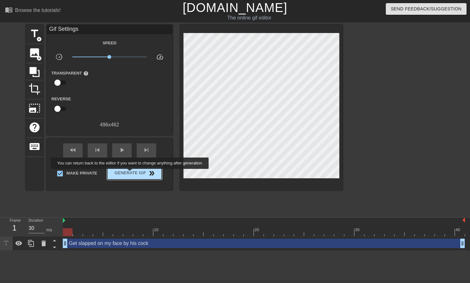
click at [134, 173] on span "Generate Gif double_arrow" at bounding box center [134, 173] width 49 height 8
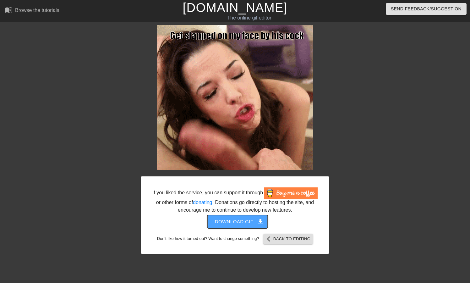
click at [231, 226] on span "Download gif get_app" at bounding box center [238, 221] width 46 height 8
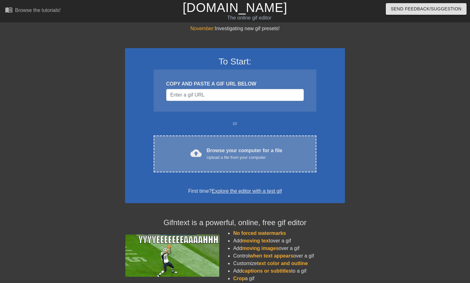
click at [212, 149] on div "Browse your computer for a file Upload a file from your computer" at bounding box center [245, 154] width 76 height 14
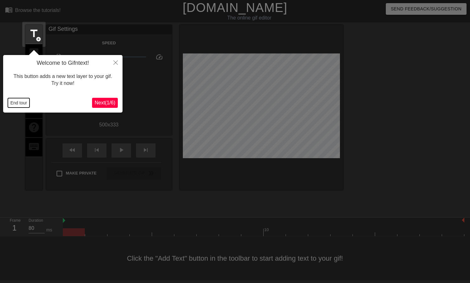
click at [24, 102] on button "End tour" at bounding box center [19, 102] width 22 height 9
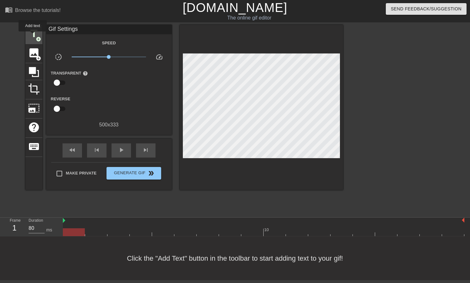
click at [33, 36] on span "title" at bounding box center [34, 34] width 12 height 12
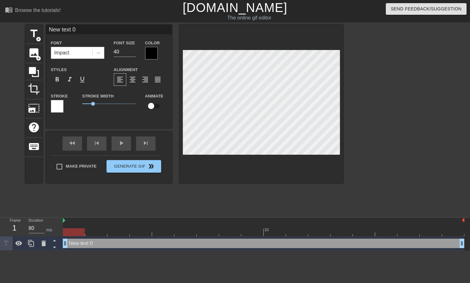
scroll to position [0, 1]
type input "F"
type textarea "F"
type input "Fi"
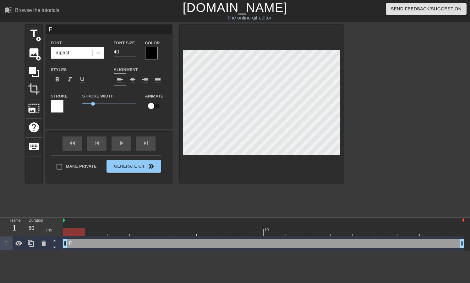
type textarea "Fi"
type input "Fin"
type textarea "Fin"
type input "Fini"
type textarea "Fini"
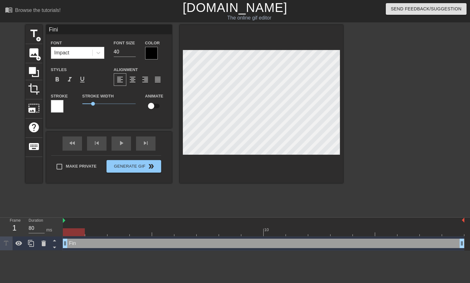
type input "Finis"
type textarea "Finis"
type input "Finish"
type textarea "Finish"
type input "Finish"
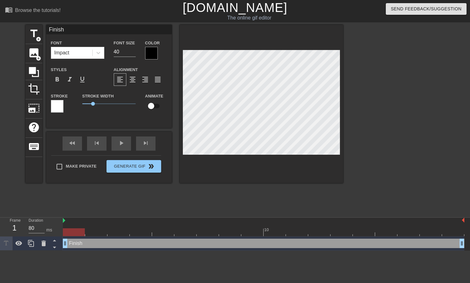
type textarea "Finish"
type input "Finish b"
type textarea "Finish b"
type input "Finish by"
type textarea "Finish by"
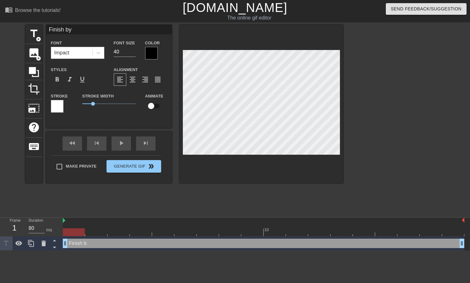
scroll to position [0, 1]
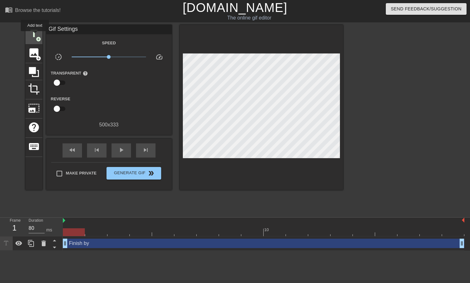
click at [35, 36] on span "title" at bounding box center [34, 34] width 12 height 12
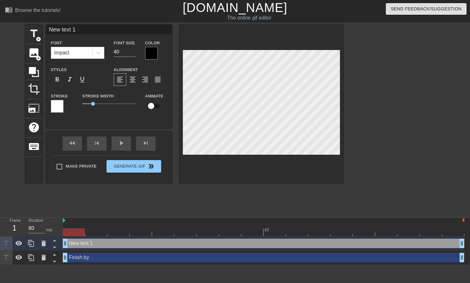
scroll to position [0, 1]
type input "C"
type textarea "C"
type input "Cl"
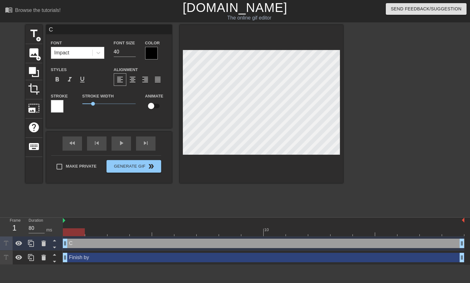
type textarea "Cl"
type input "Cle"
type textarea "Clea"
type input "Clean"
type textarea "Clean"
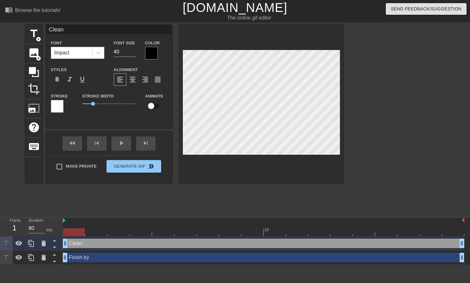
type input "Cleani"
type textarea "Cleani"
type input "Cleanin"
type textarea "Cleanin"
type input "Cleaning"
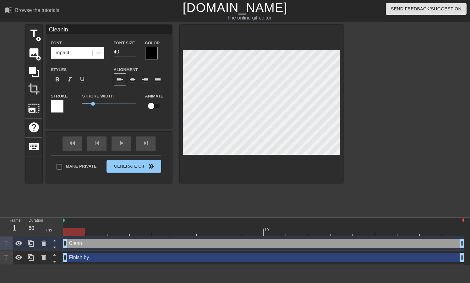
type textarea "Cleaning"
type input "Cleaning"
type textarea "Cleaning"
type input "Cleaning h"
type textarea "Cleaning h"
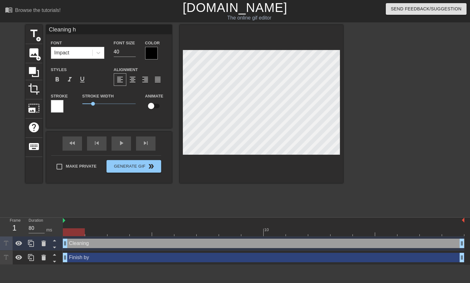
type input "Cleaning hi"
type textarea "Cleaning his"
type input "Cleaning his"
type textarea "Cleaning his"
type input "Cleaning his b"
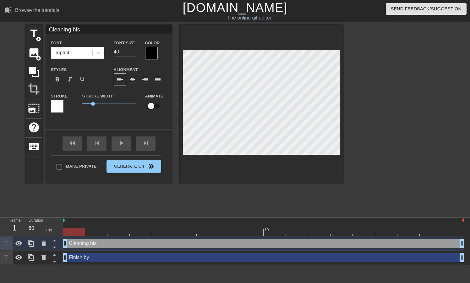
type textarea "Cleaning his b"
type input "Cleaning his ba"
type textarea "Cleaning his ba"
type input "Cleaning his [MEDICAL_DATA]"
type textarea "Cleaning his [MEDICAL_DATA]"
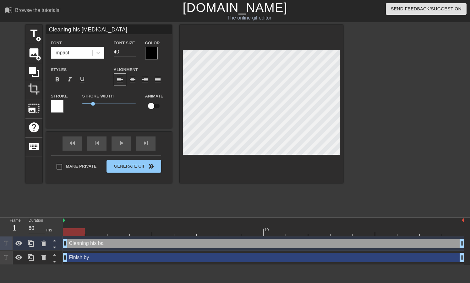
type input "Cleaning his ball"
type textarea "Cleaning his ball"
type input "Cleaning his balls"
type textarea "Cleaning his balls"
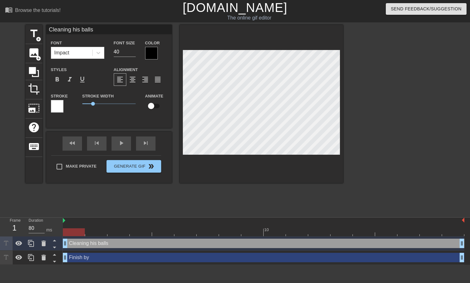
click at [399, 100] on div at bounding box center [398, 119] width 94 height 189
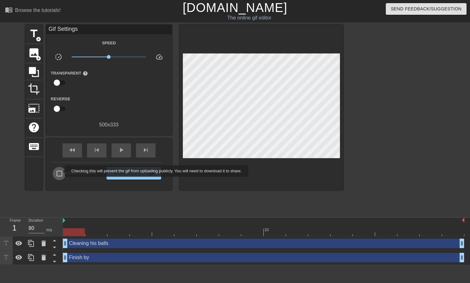
click at [61, 171] on input "Make Private" at bounding box center [59, 173] width 13 height 13
checkbox input "true"
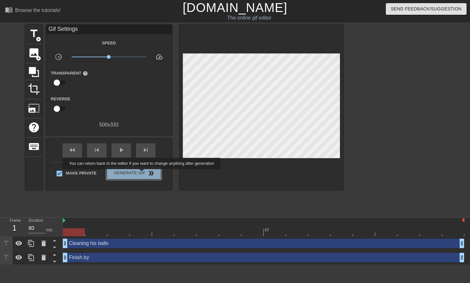
click at [146, 173] on span "Generate Gif double_arrow" at bounding box center [133, 173] width 49 height 8
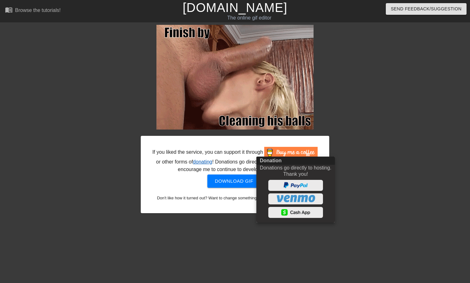
click at [249, 181] on div at bounding box center [235, 141] width 470 height 283
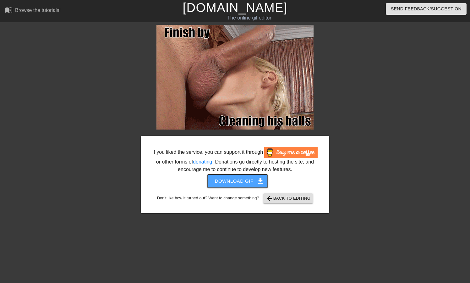
click at [242, 185] on span "Download gif get_app" at bounding box center [238, 181] width 46 height 8
